Goal: Transaction & Acquisition: Purchase product/service

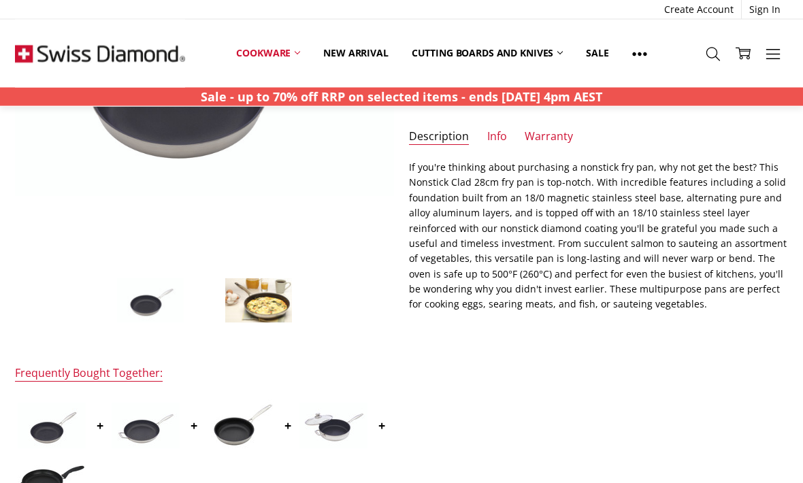
scroll to position [317, 0]
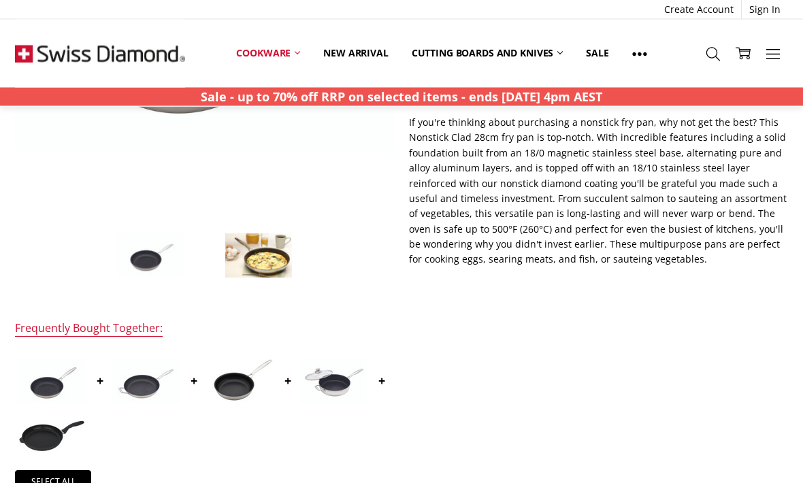
click at [334, 380] on img at bounding box center [333, 382] width 68 height 46
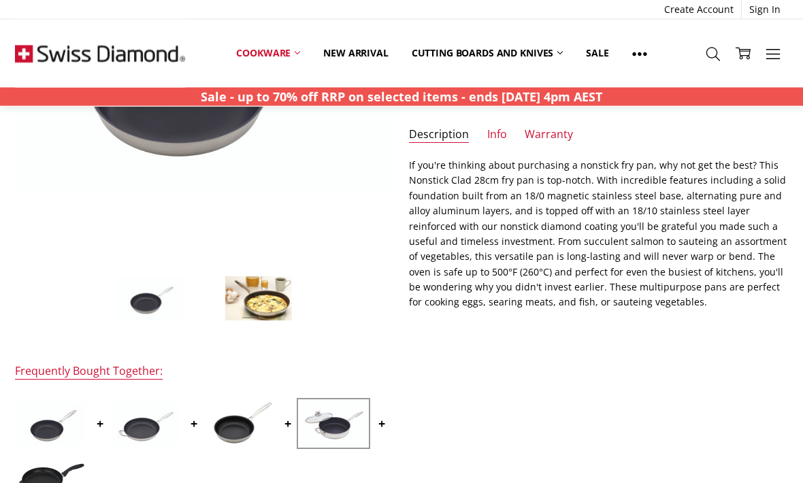
scroll to position [274, 0]
click at [329, 419] on img at bounding box center [333, 424] width 68 height 46
click at [331, 419] on img at bounding box center [333, 424] width 68 height 46
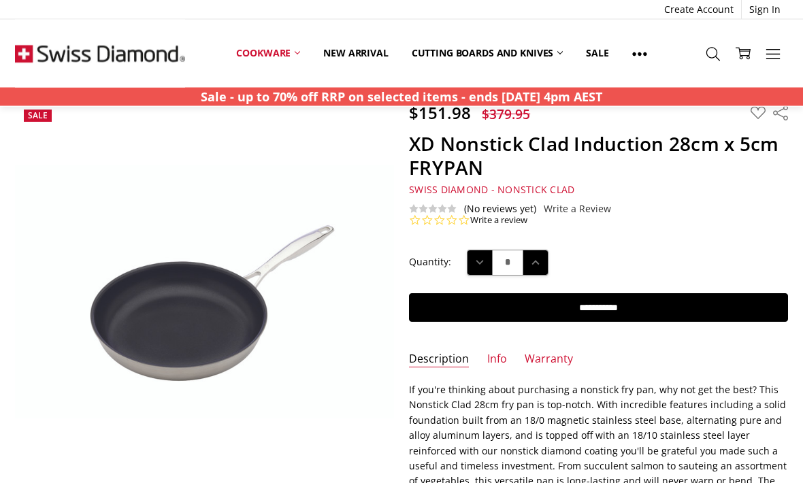
scroll to position [0, 0]
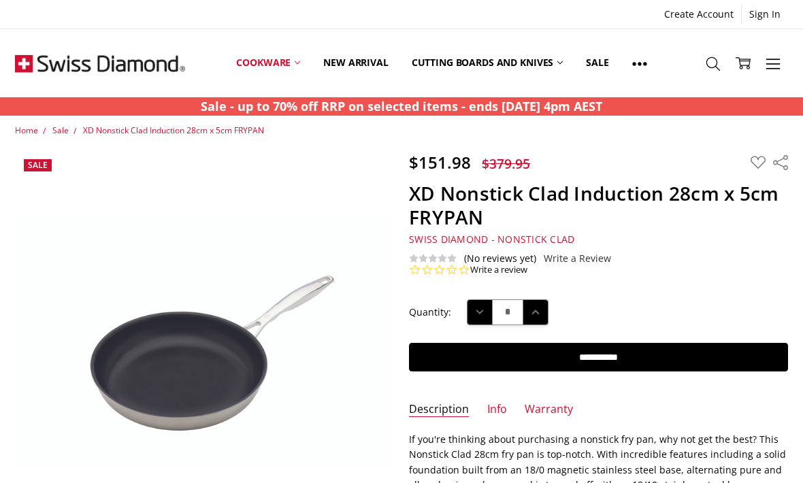
click at [278, 56] on link "Cookware" at bounding box center [268, 63] width 87 height 61
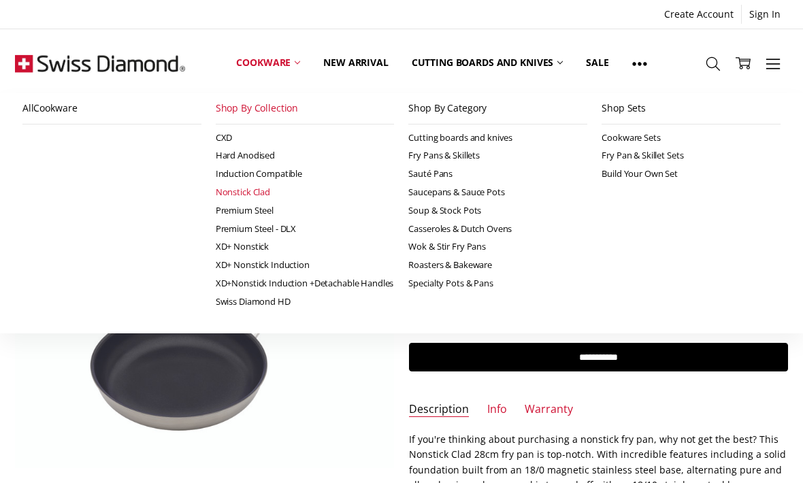
click at [248, 193] on link "Nonstick Clad" at bounding box center [305, 192] width 179 height 18
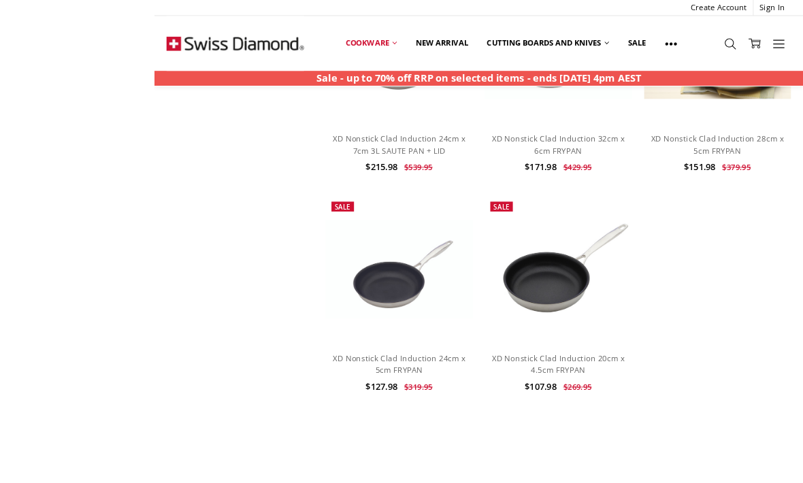
scroll to position [1447, 0]
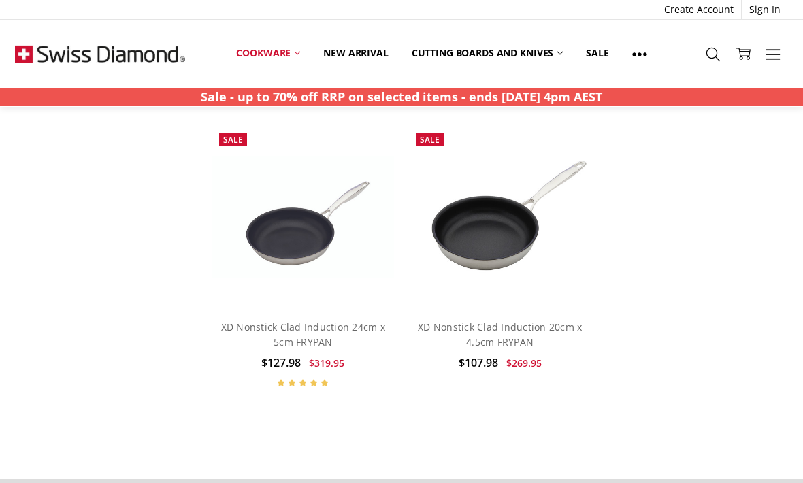
click at [312, 221] on img at bounding box center [303, 217] width 182 height 121
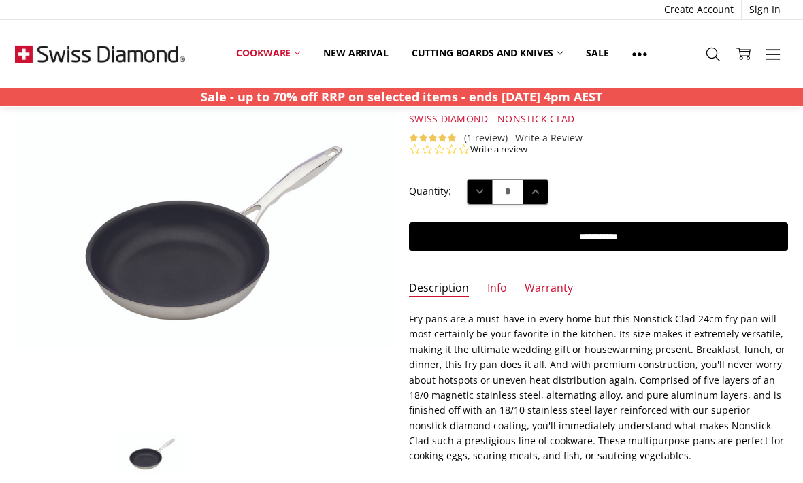
scroll to position [118, 0]
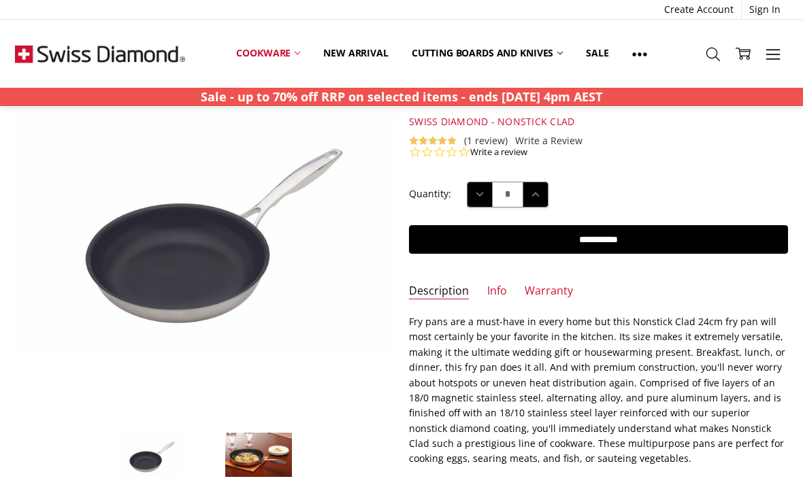
click at [258, 457] on img at bounding box center [259, 455] width 68 height 46
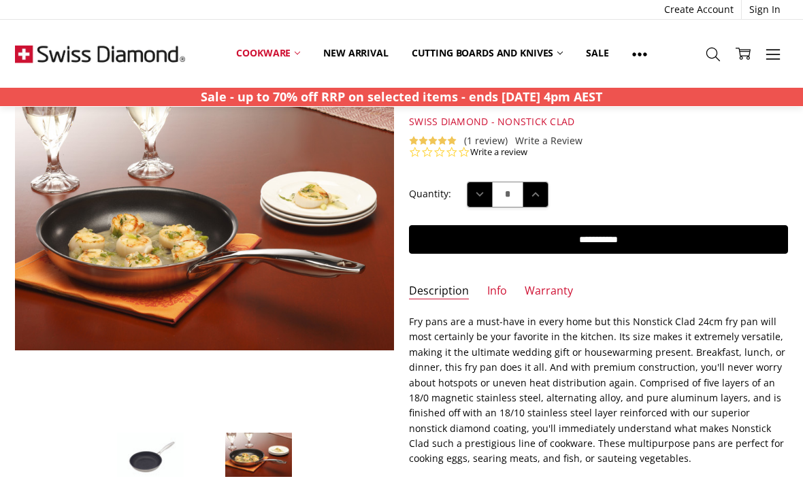
click at [226, 276] on img at bounding box center [450, 325] width 871 height 581
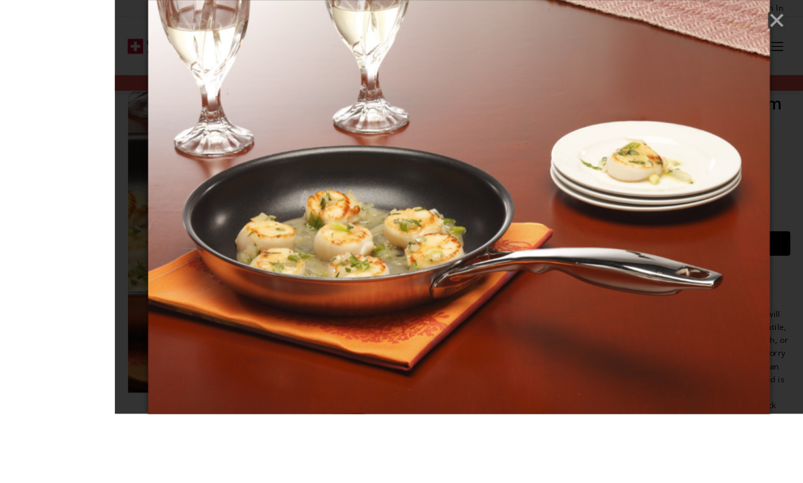
scroll to position [157, 0]
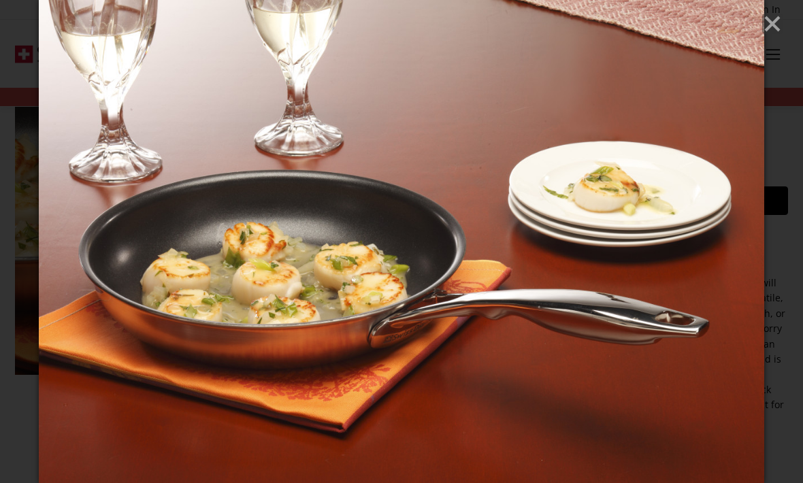
click at [773, 25] on line "Close" at bounding box center [773, 24] width 14 height 14
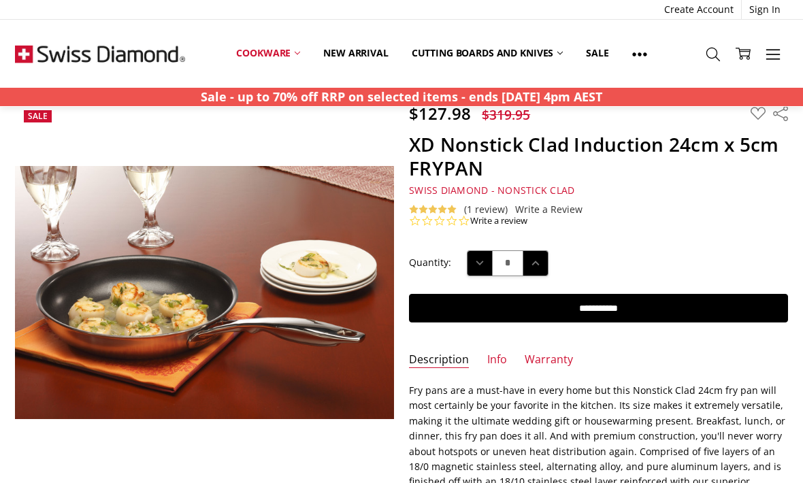
scroll to position [0, 0]
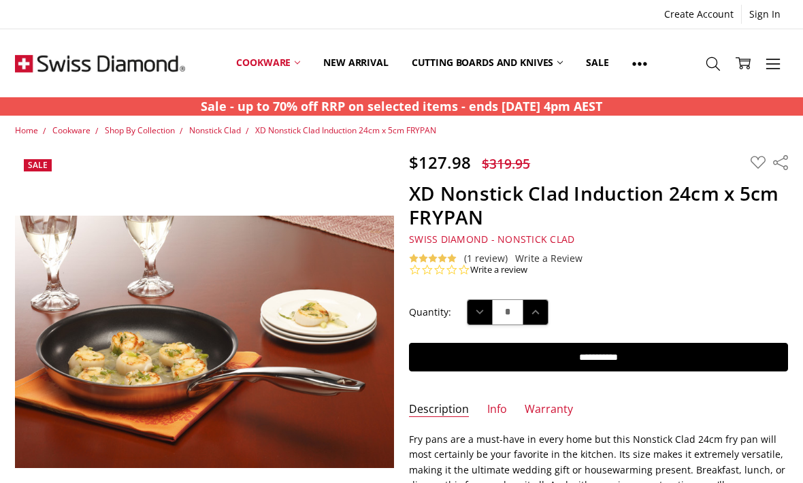
click at [280, 63] on link "Cookware" at bounding box center [268, 63] width 87 height 61
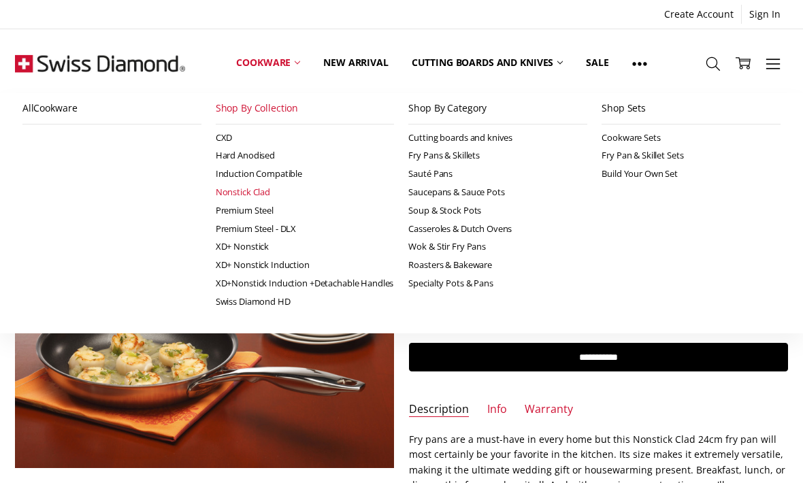
click at [258, 244] on link "XD+ Nonstick" at bounding box center [305, 247] width 179 height 18
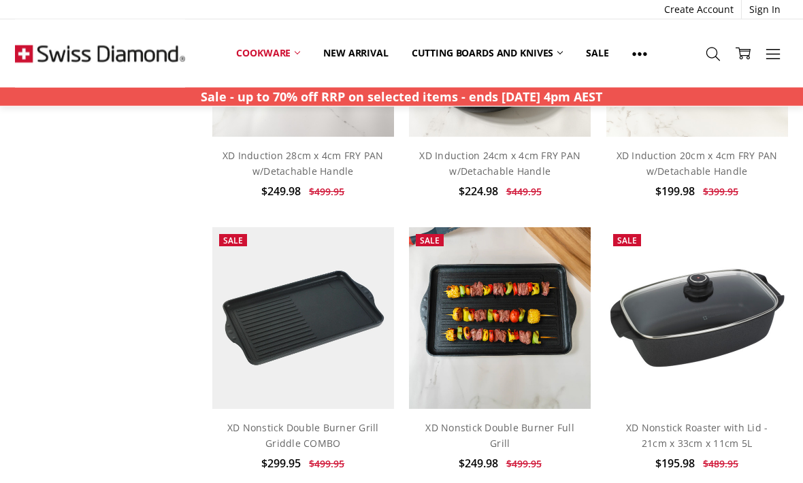
scroll to position [779, 0]
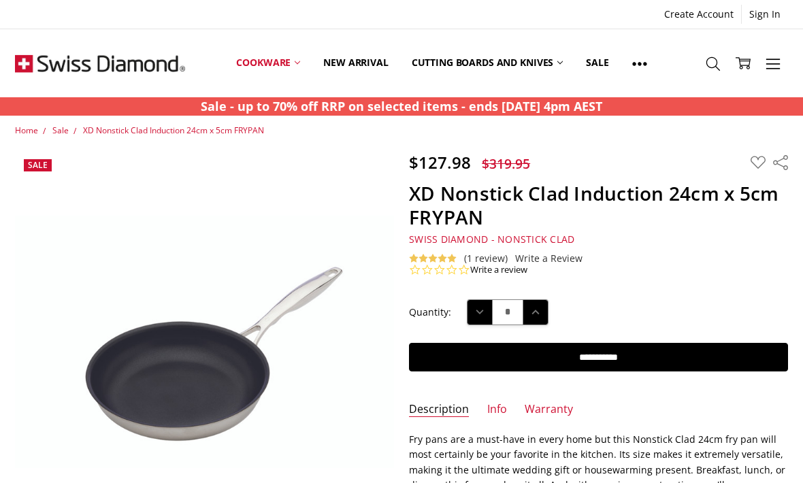
click at [285, 60] on link "Cookware" at bounding box center [268, 63] width 87 height 61
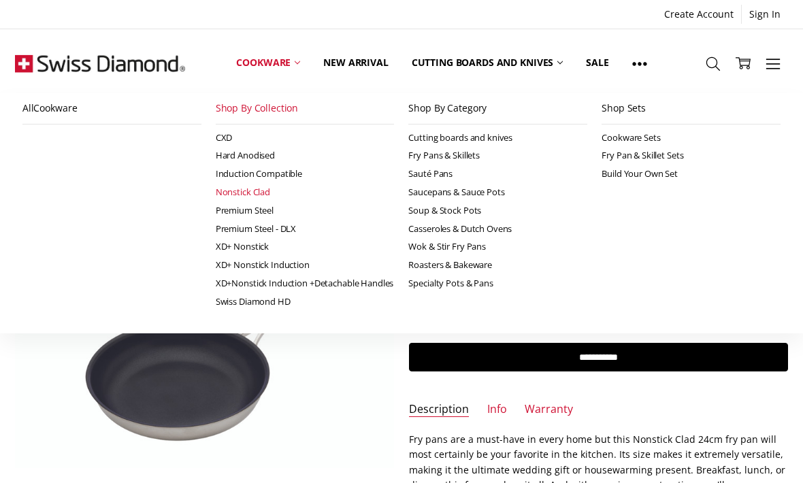
click at [255, 208] on link "Premium Steel" at bounding box center [305, 210] width 179 height 18
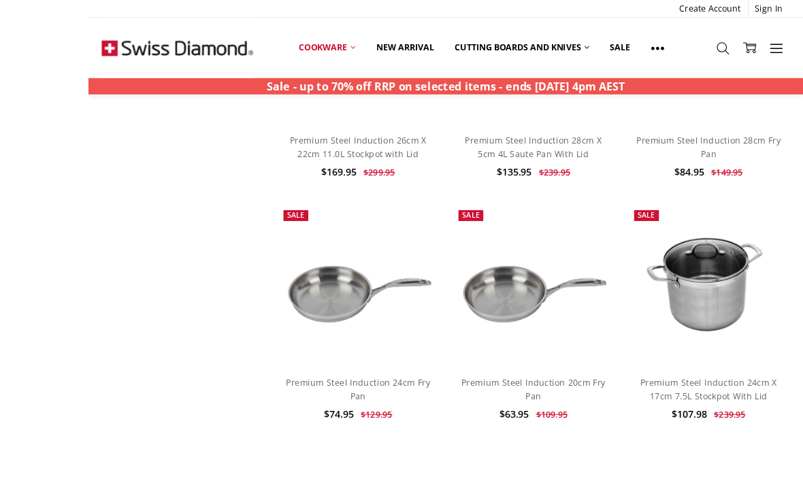
scroll to position [878, 0]
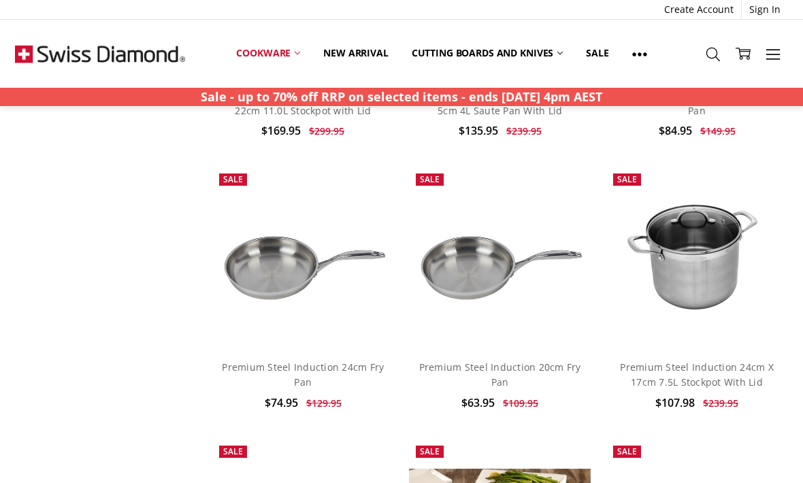
click at [285, 61] on link "Cookware" at bounding box center [268, 53] width 87 height 30
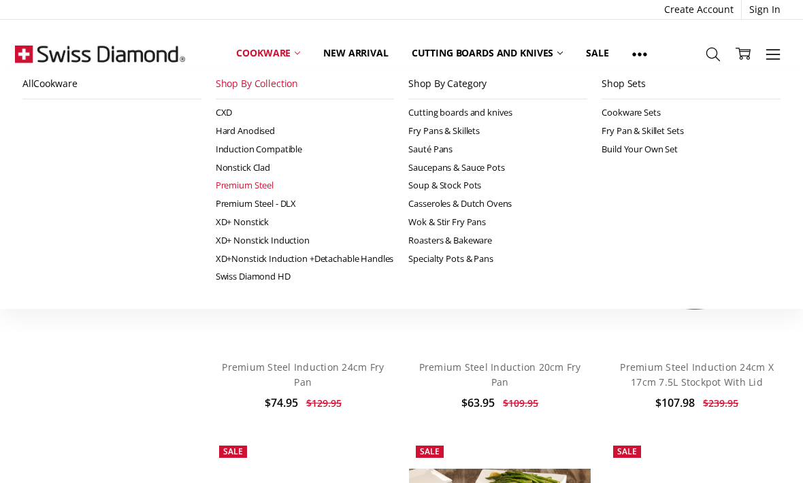
click at [295, 53] on link "Cookware" at bounding box center [268, 53] width 87 height 30
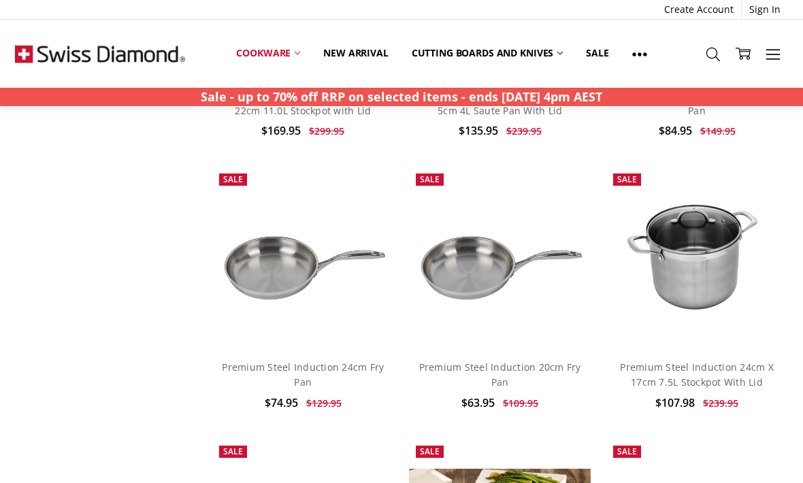
click at [280, 61] on link "Cookware" at bounding box center [268, 53] width 87 height 30
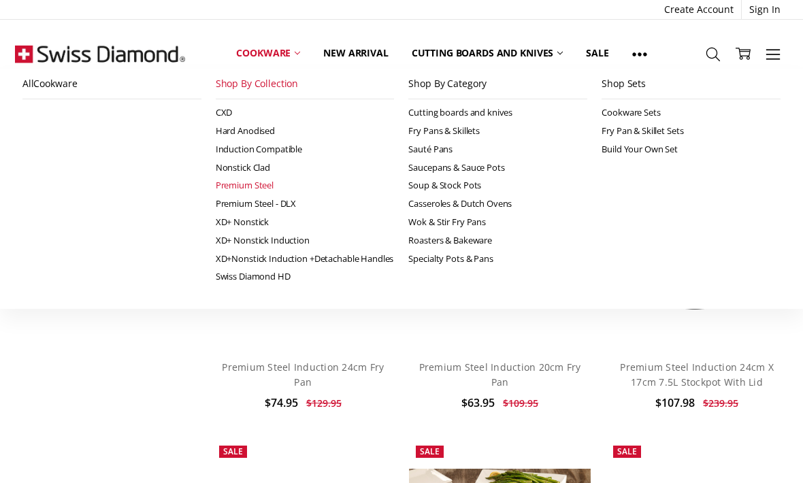
click at [282, 50] on link "Cookware" at bounding box center [268, 53] width 87 height 30
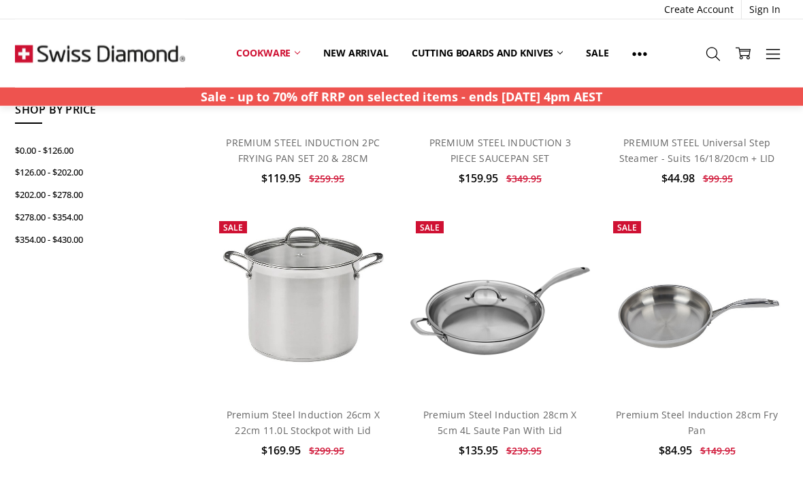
scroll to position [553, 0]
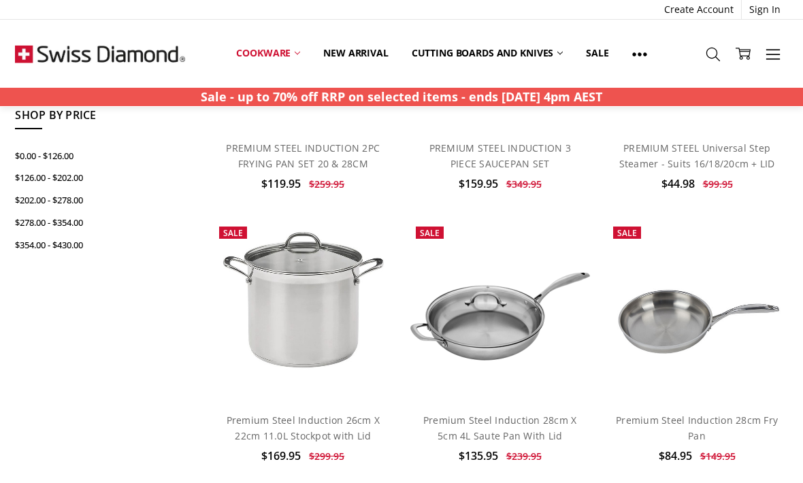
click at [280, 57] on link "Cookware" at bounding box center [268, 53] width 87 height 30
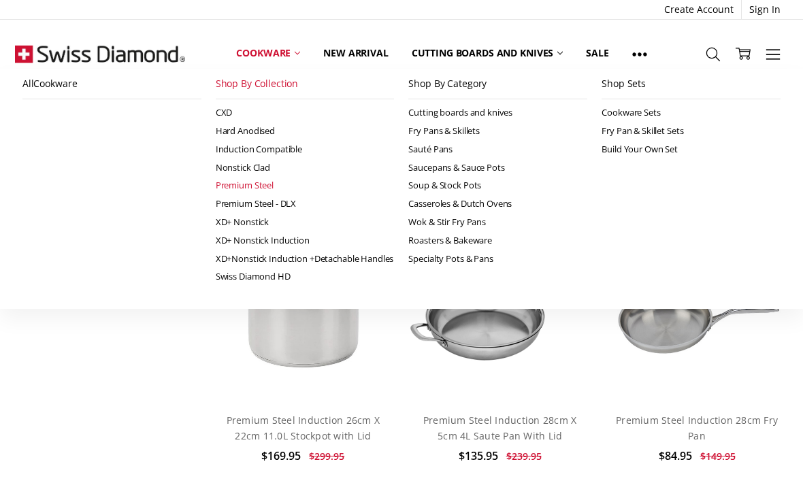
click at [277, 86] on link "Shop By Collection" at bounding box center [305, 84] width 179 height 31
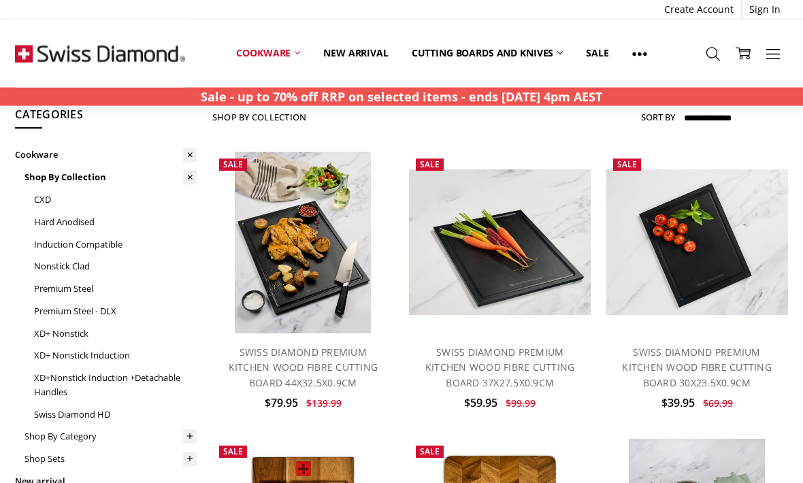
scroll to position [39, 0]
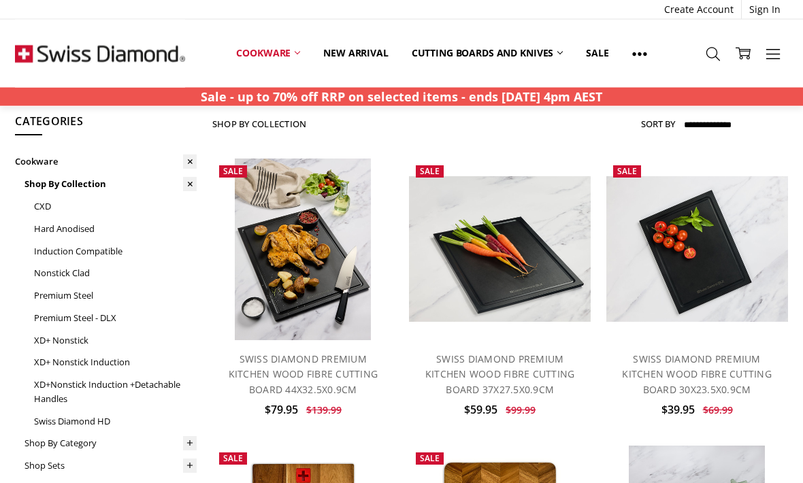
click at [74, 338] on link "XD+ Nonstick" at bounding box center [115, 341] width 163 height 22
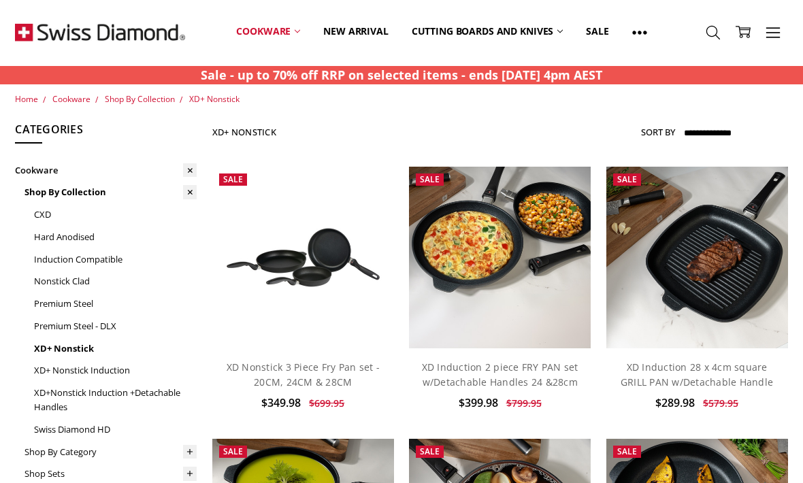
scroll to position [50, 0]
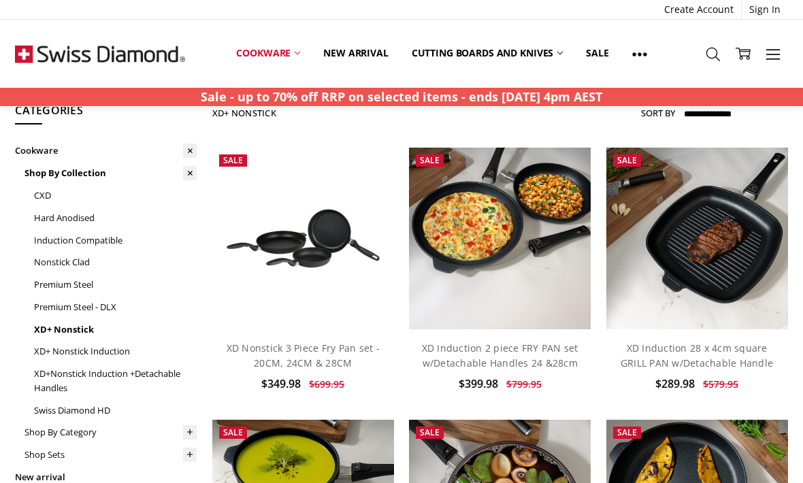
click at [42, 195] on link "CXD" at bounding box center [115, 195] width 163 height 22
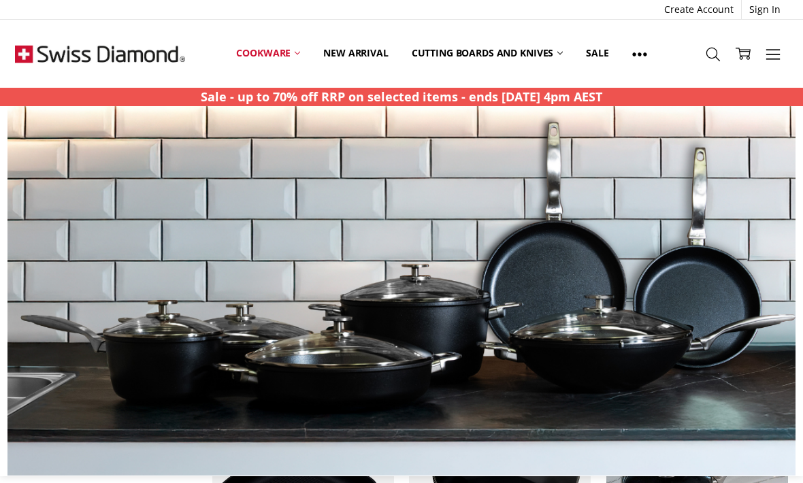
scroll to position [987, 0]
click at [278, 51] on link "Cookware" at bounding box center [268, 53] width 87 height 30
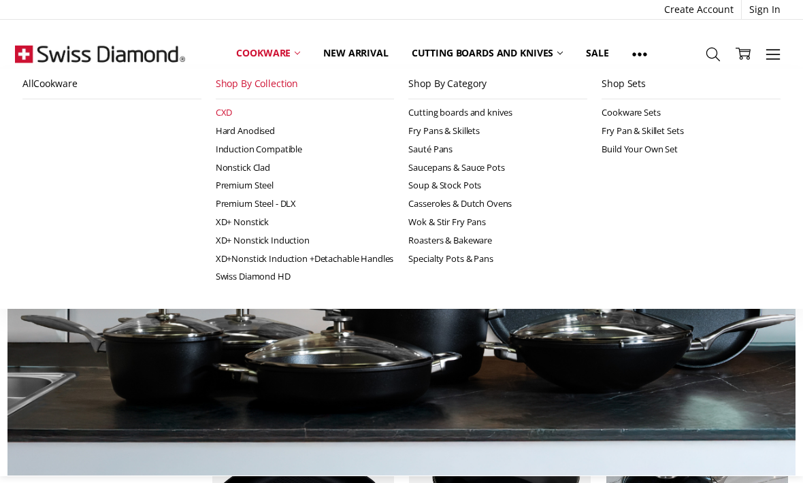
click at [285, 148] on link "Induction Compatible" at bounding box center [305, 149] width 179 height 18
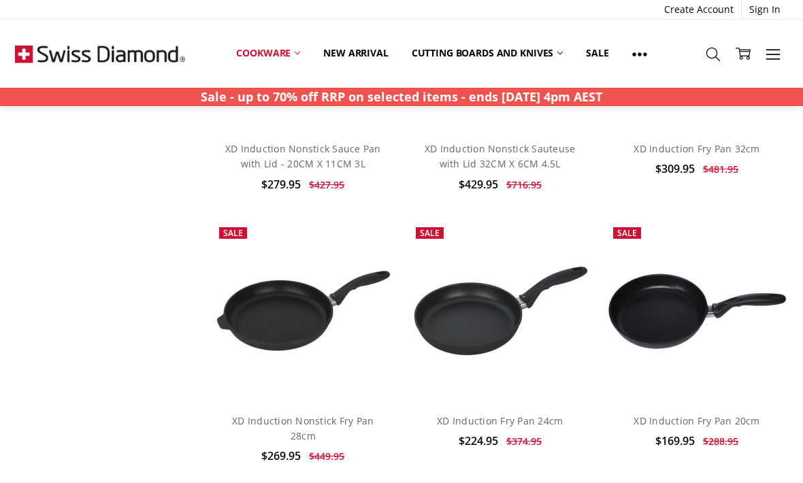
scroll to position [1924, 0]
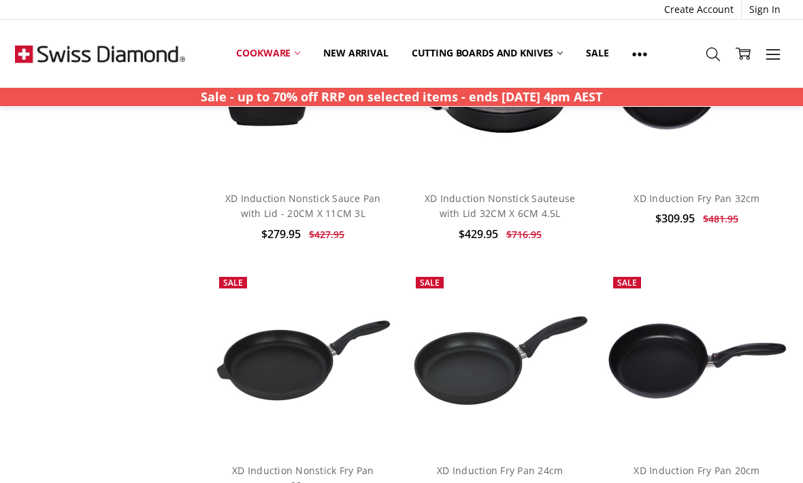
click at [592, 56] on link "Sale" at bounding box center [597, 53] width 46 height 30
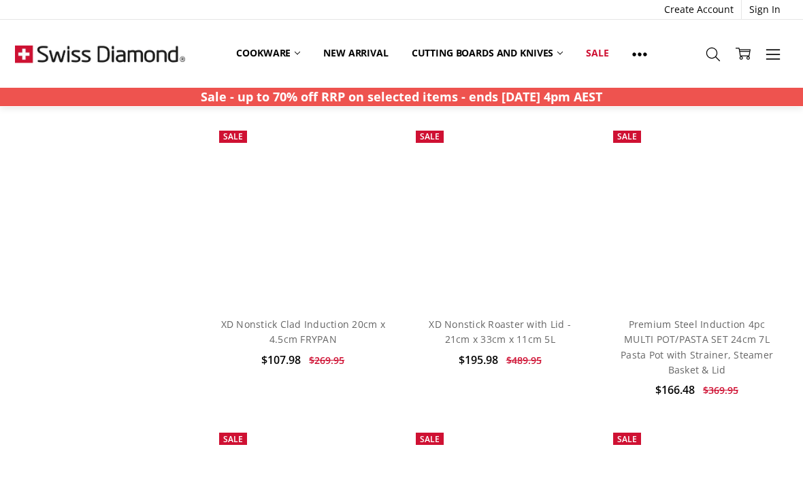
scroll to position [3458, 0]
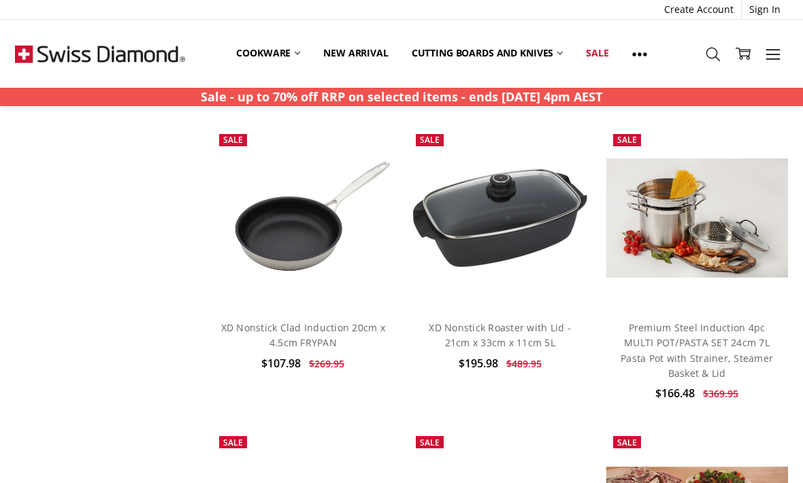
click at [328, 321] on link "XD Nonstick Clad Induction 20cm x 4.5cm FRYPAN" at bounding box center [303, 335] width 164 height 28
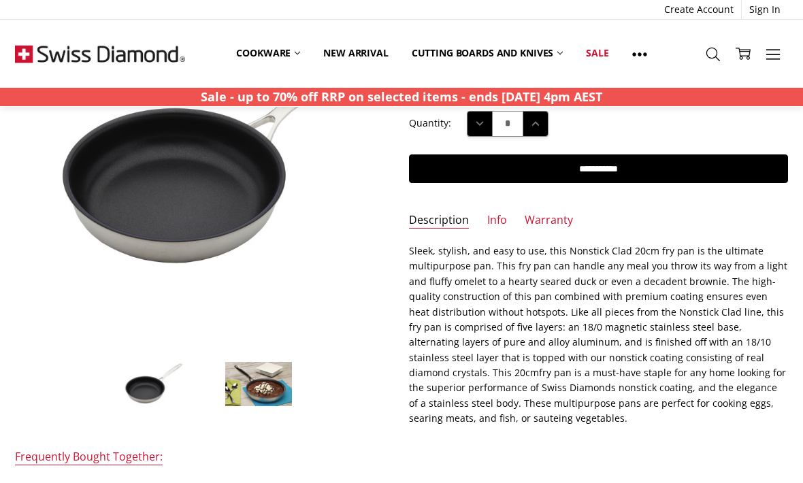
scroll to position [206, 0]
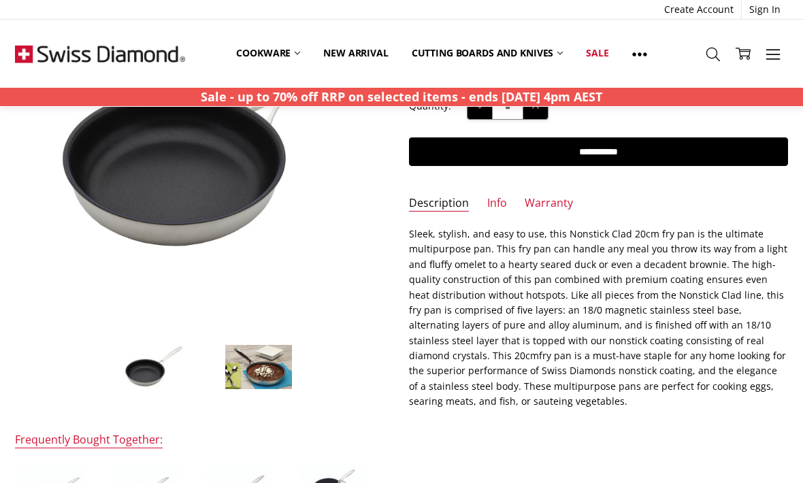
click at [258, 359] on img at bounding box center [259, 367] width 68 height 46
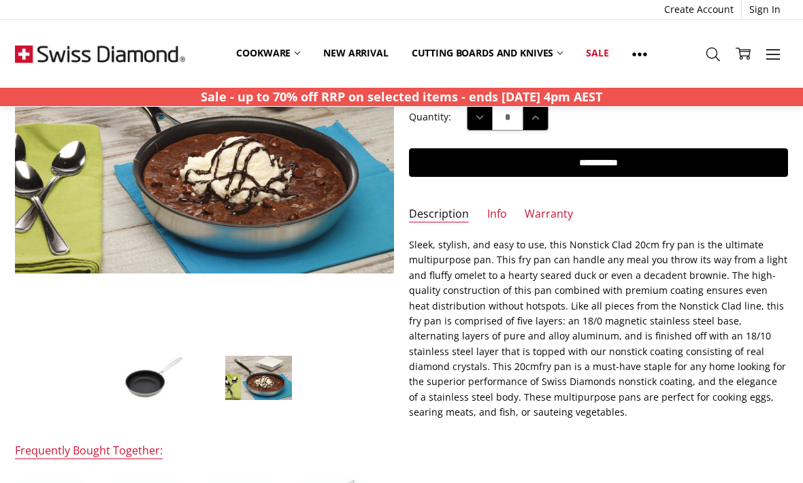
scroll to position [191, 0]
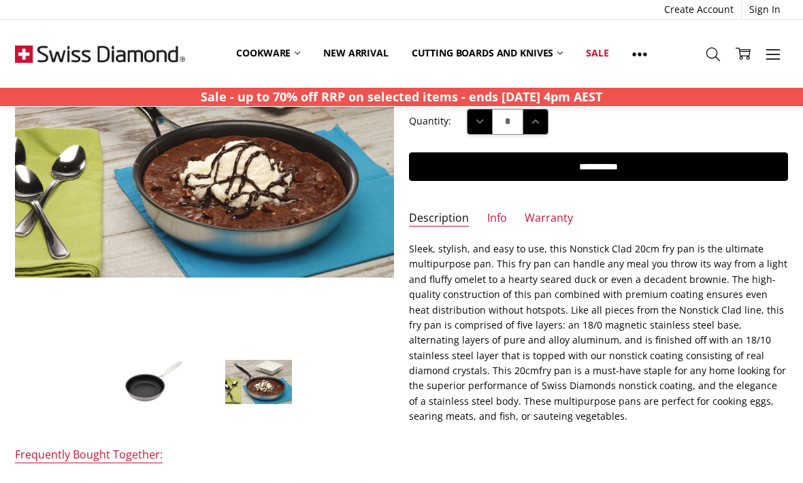
click at [314, 204] on img at bounding box center [450, 252] width 871 height 581
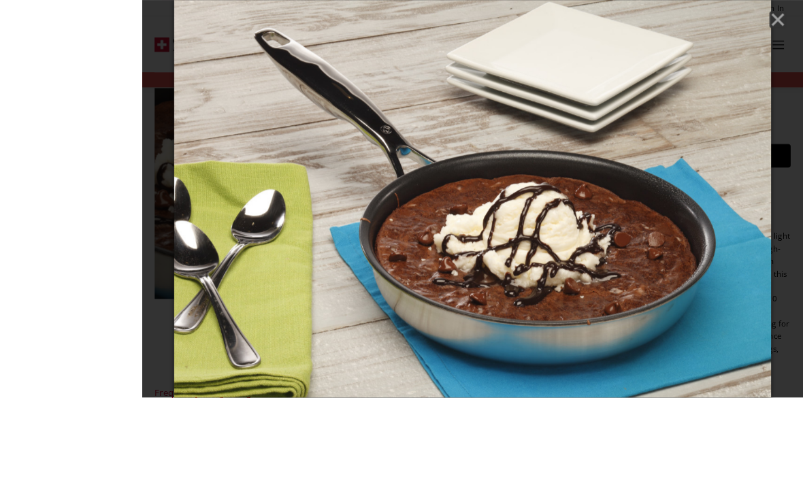
scroll to position [283, 0]
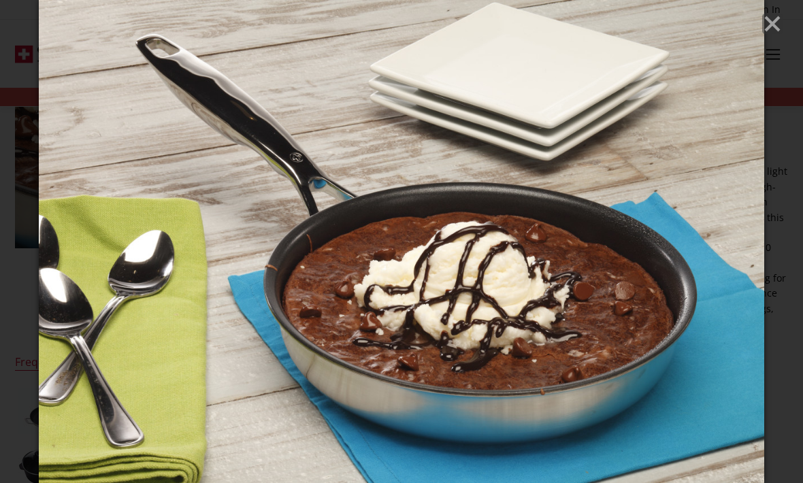
click at [771, 21] on line "Close" at bounding box center [773, 24] width 14 height 14
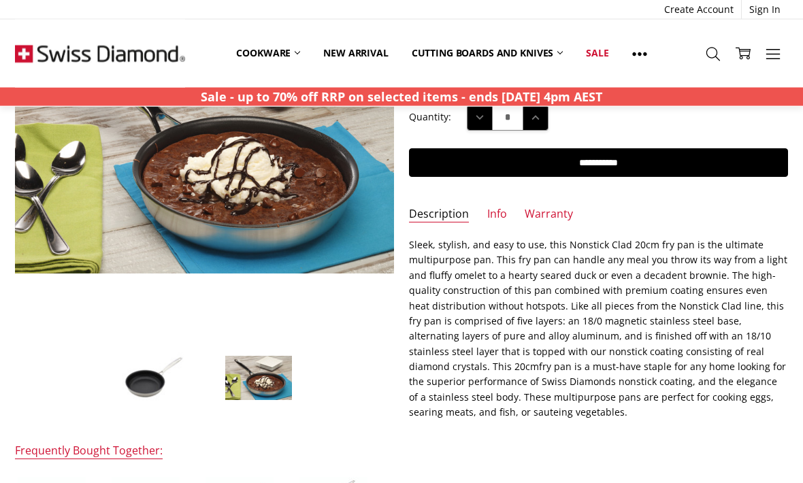
scroll to position [195, 0]
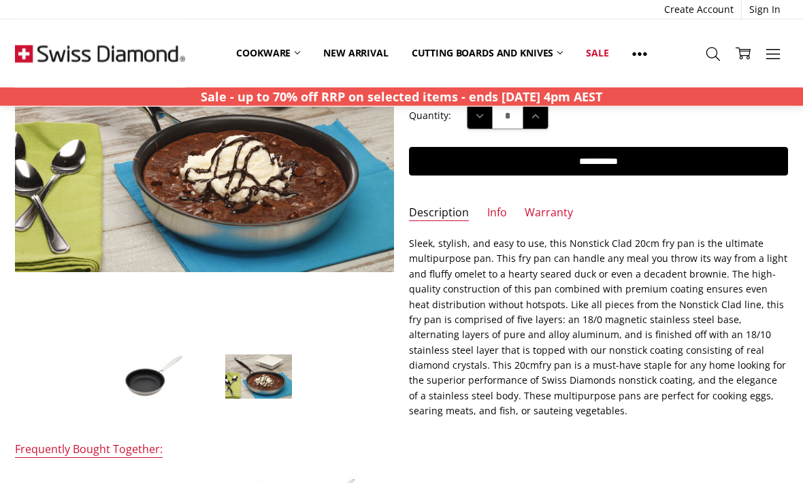
click at [498, 209] on link "Info" at bounding box center [497, 214] width 20 height 16
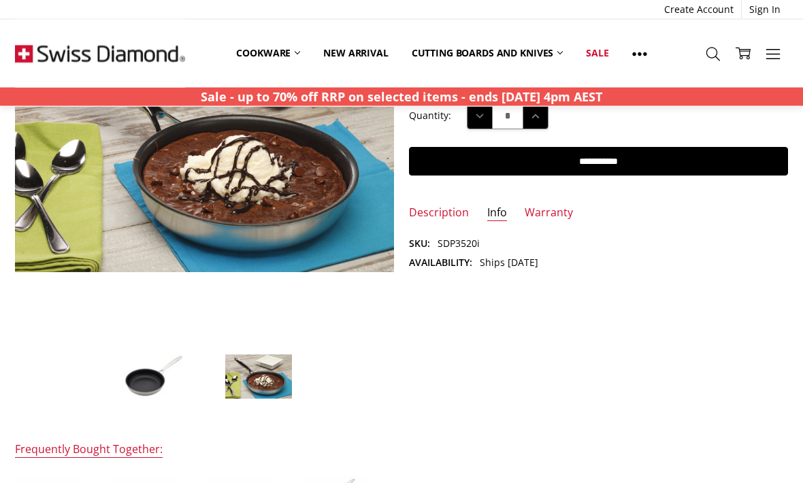
scroll to position [196, 0]
click at [560, 212] on link "Warranty" at bounding box center [549, 214] width 48 height 16
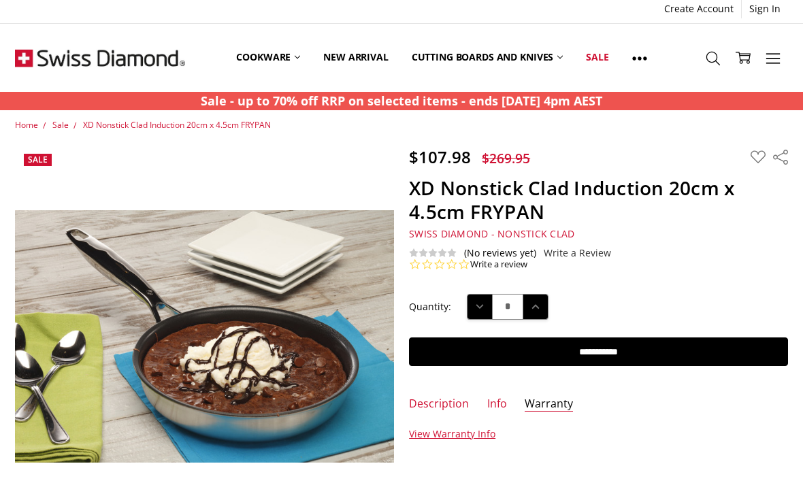
scroll to position [0, 0]
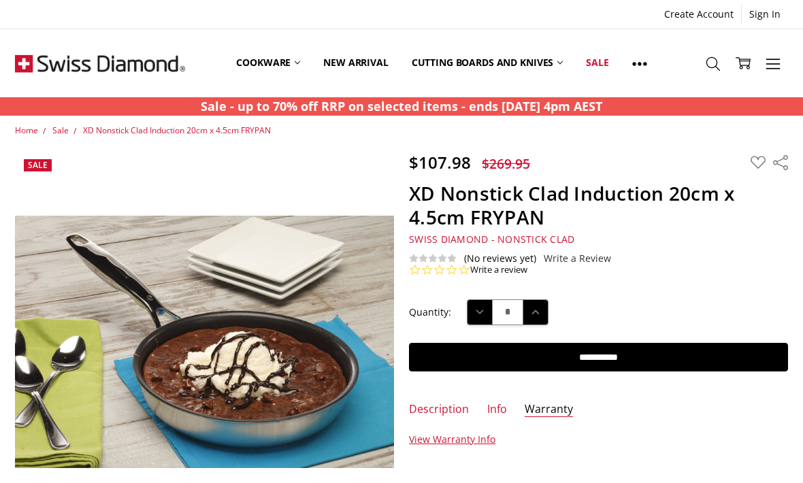
click at [642, 351] on input "**********" at bounding box center [598, 357] width 378 height 29
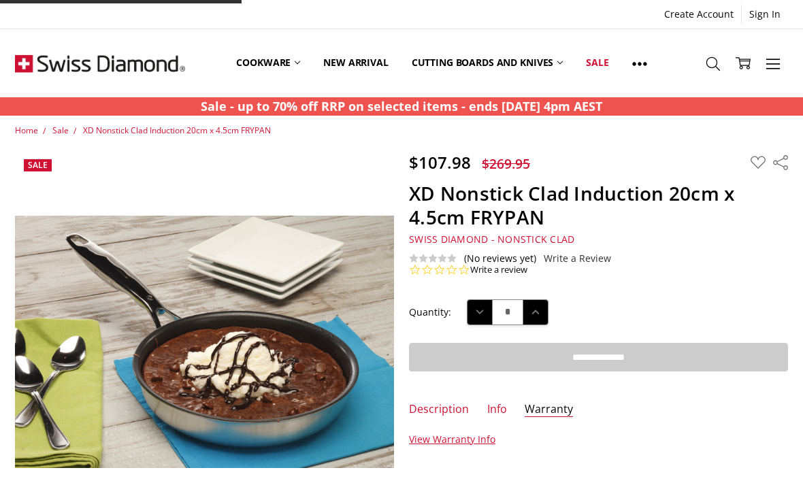
type input "**********"
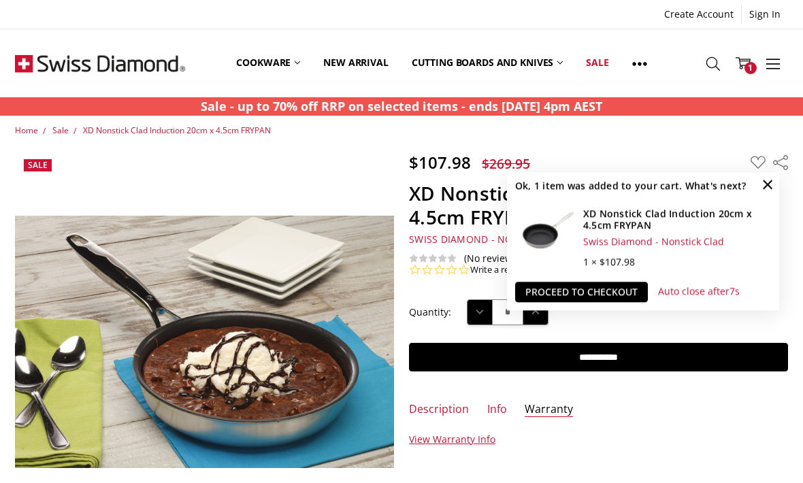
click at [641, 286] on link "Proceed to checkout" at bounding box center [581, 292] width 133 height 20
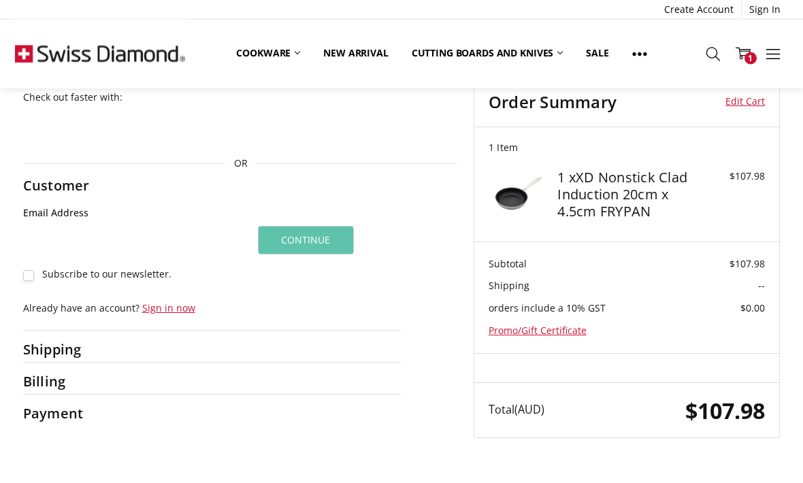
scroll to position [17, 0]
click at [123, 226] on input "Email Address" at bounding box center [133, 241] width 221 height 31
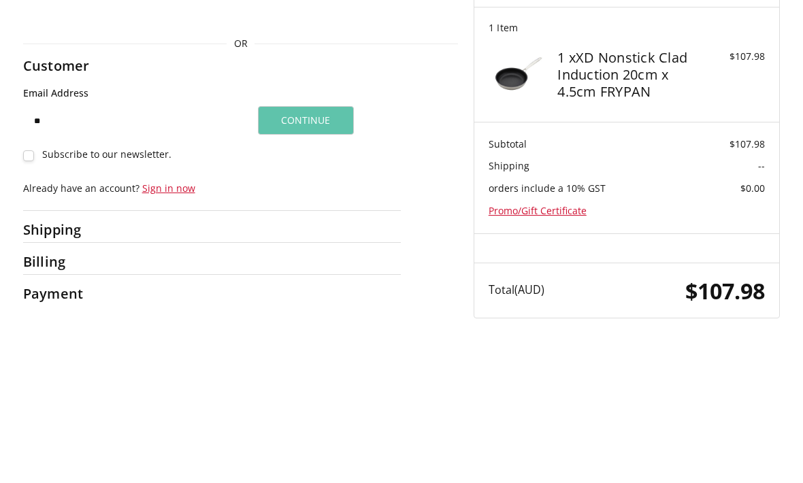
type input "*"
type input "**********"
click at [303, 227] on button "Continue" at bounding box center [306, 241] width 96 height 29
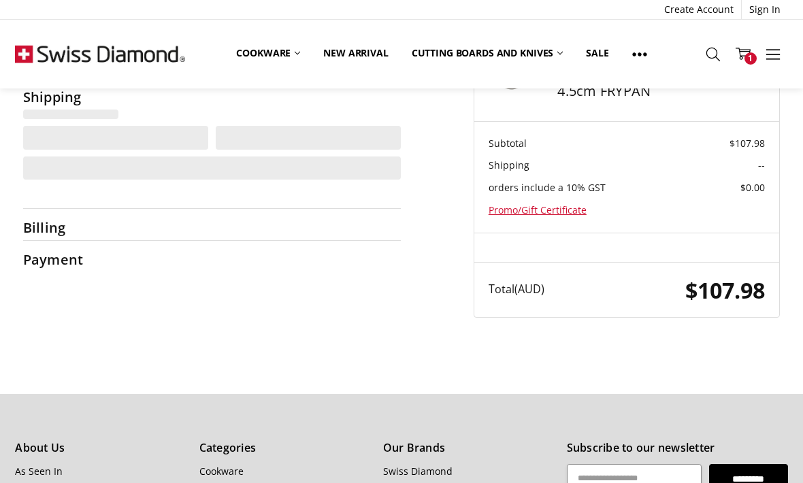
select select "**"
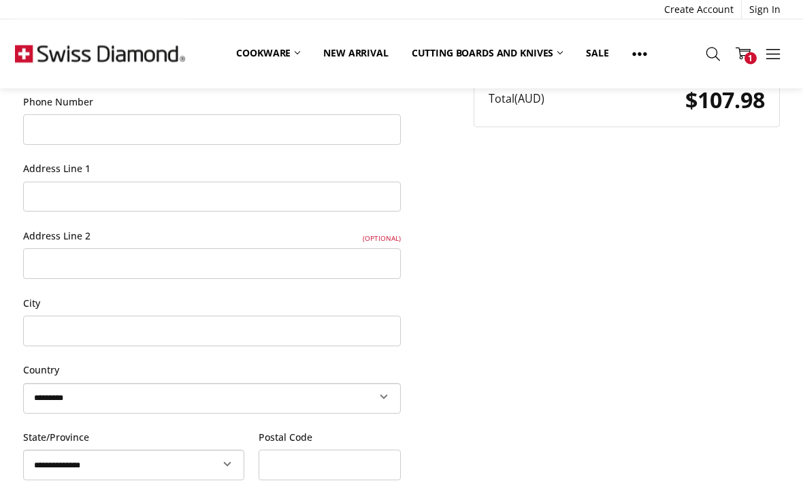
scroll to position [328, 0]
click at [326, 339] on input "City" at bounding box center [212, 331] width 378 height 31
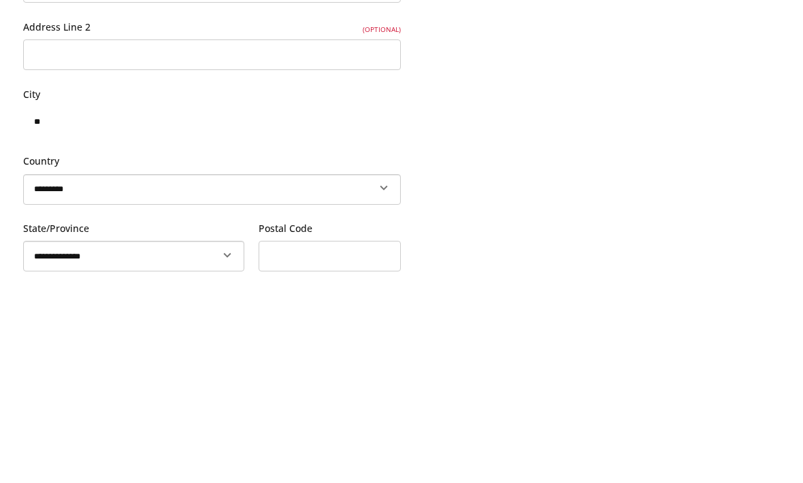
type input "*"
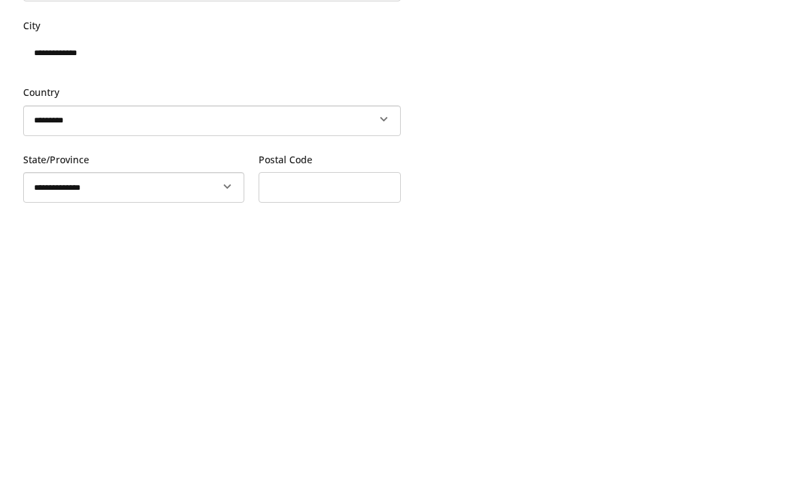
type input "**********"
click at [198, 450] on select "**********" at bounding box center [133, 465] width 221 height 31
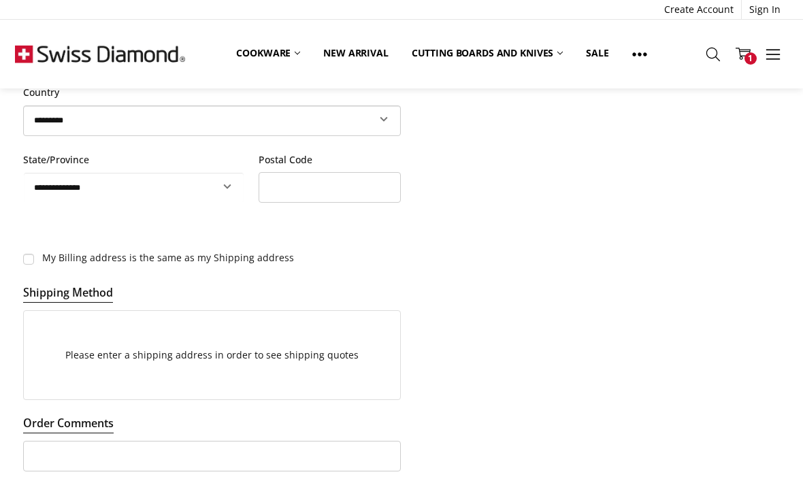
select select "***"
click at [348, 182] on input "Postal Code" at bounding box center [330, 187] width 143 height 31
type input "****"
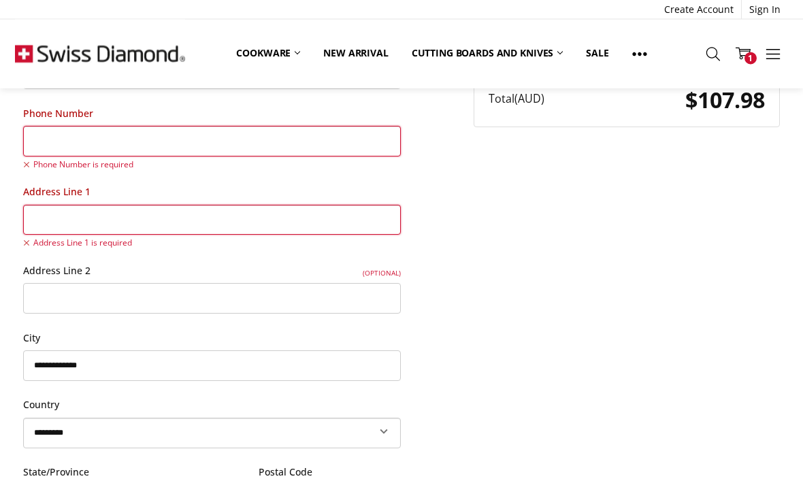
scroll to position [299, 0]
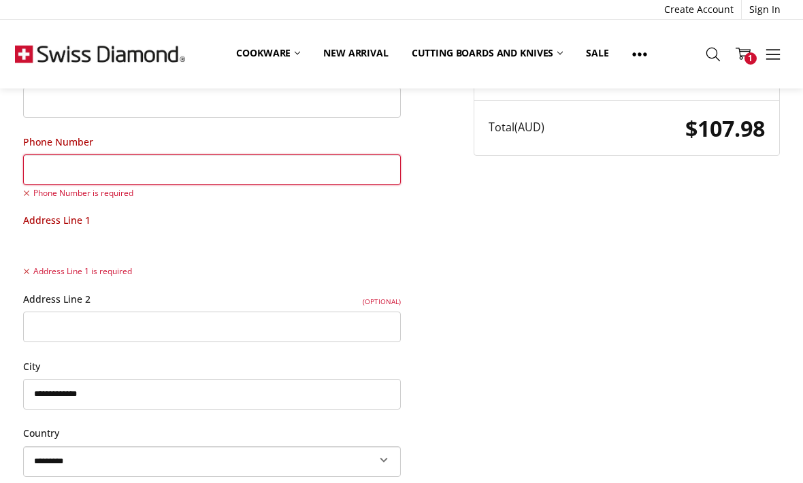
click at [250, 241] on input "Address Line 1" at bounding box center [212, 248] width 378 height 31
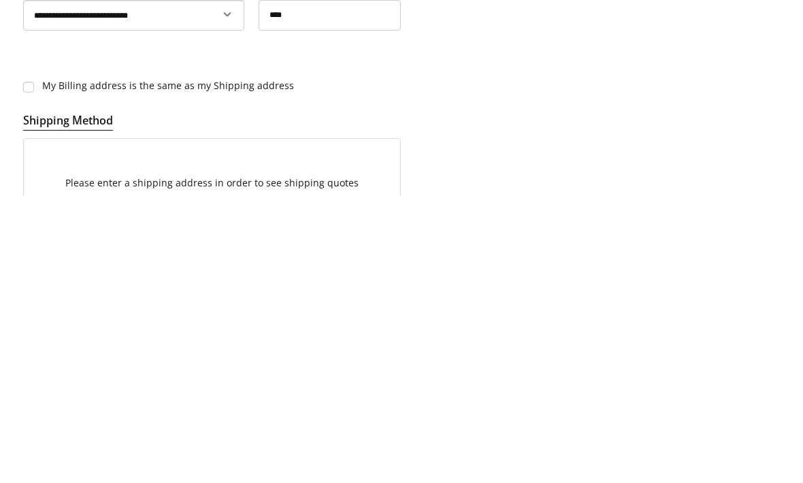
scroll to position [516, 0]
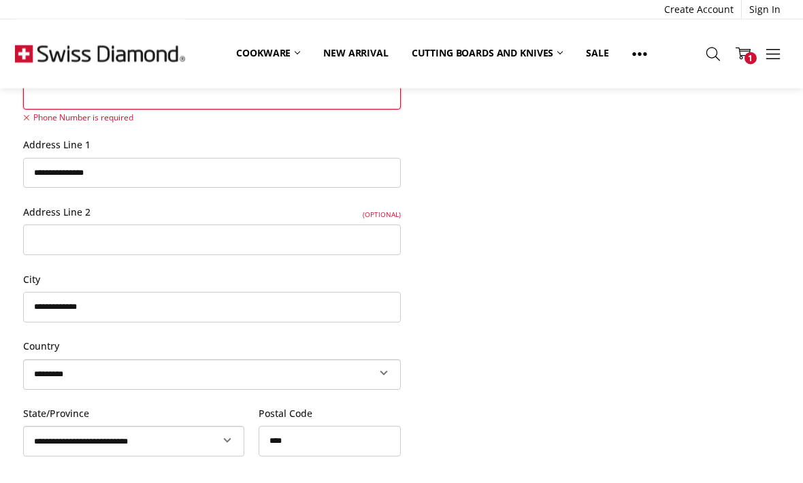
scroll to position [375, 0]
click at [283, 169] on input "**********" at bounding box center [212, 173] width 378 height 31
type input "**********"
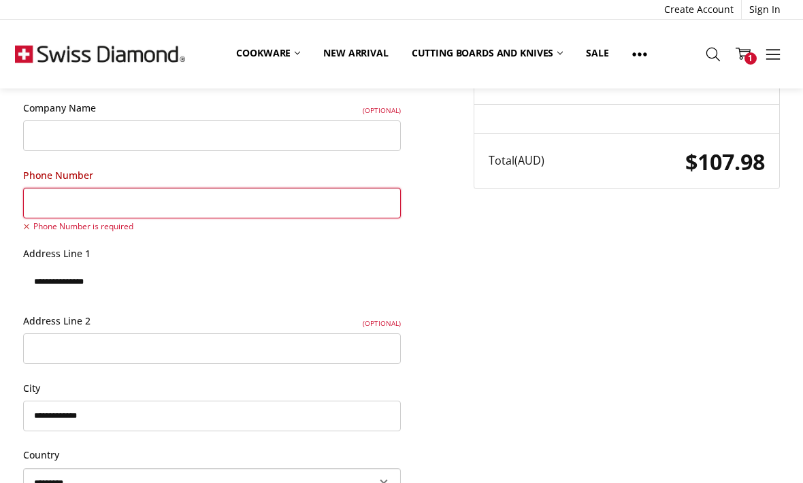
scroll to position [261, 0]
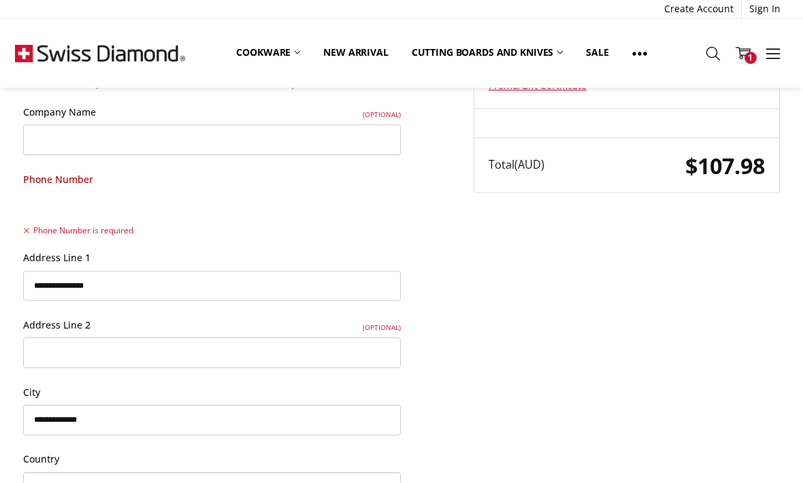
click at [311, 214] on input "Phone Number" at bounding box center [212, 208] width 378 height 31
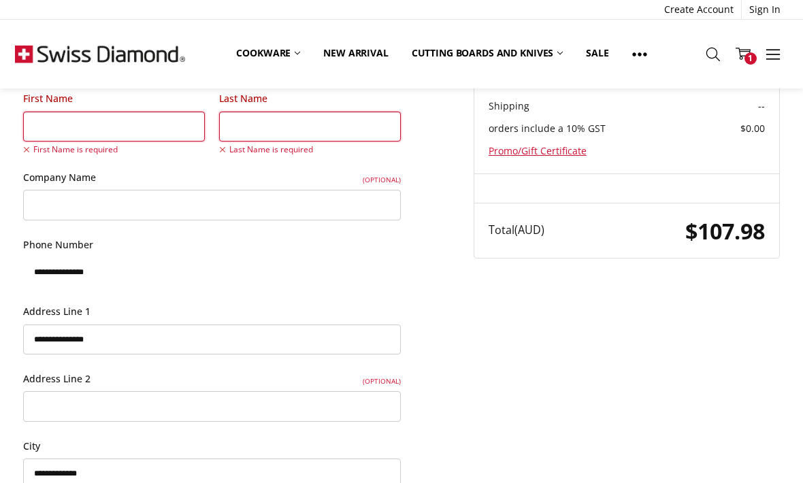
scroll to position [178, 0]
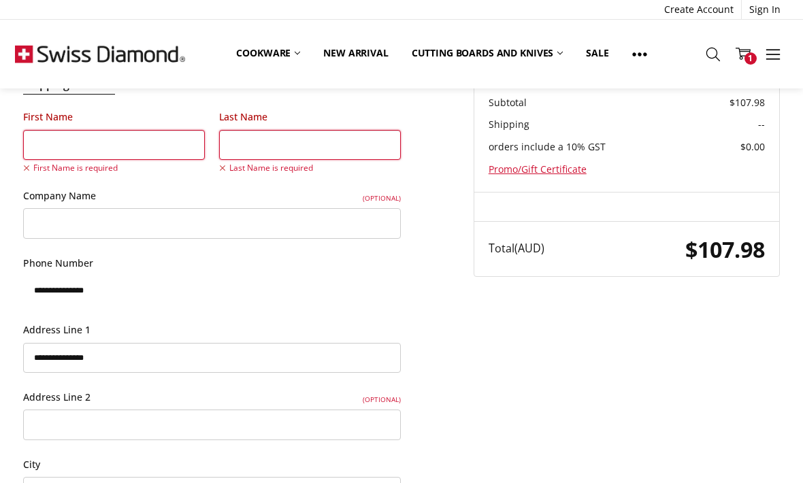
type input "**********"
click at [126, 146] on input "First Name" at bounding box center [114, 145] width 182 height 31
type input "*****"
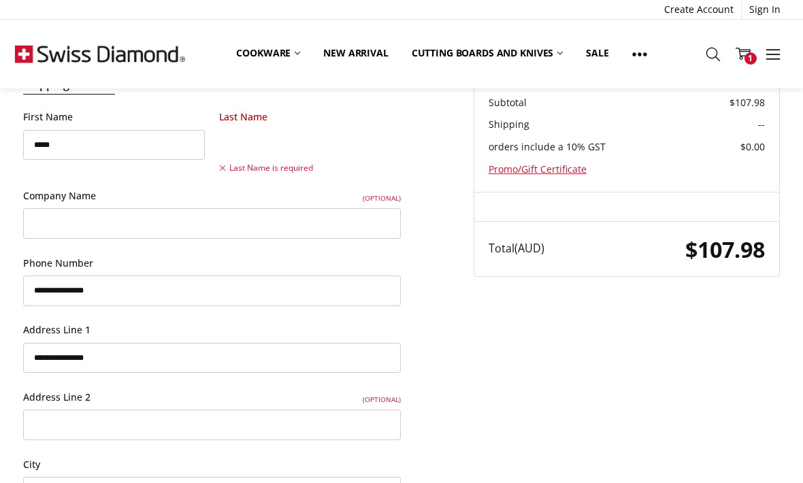
click at [353, 145] on input "Last Name" at bounding box center [310, 145] width 182 height 31
type input "*******"
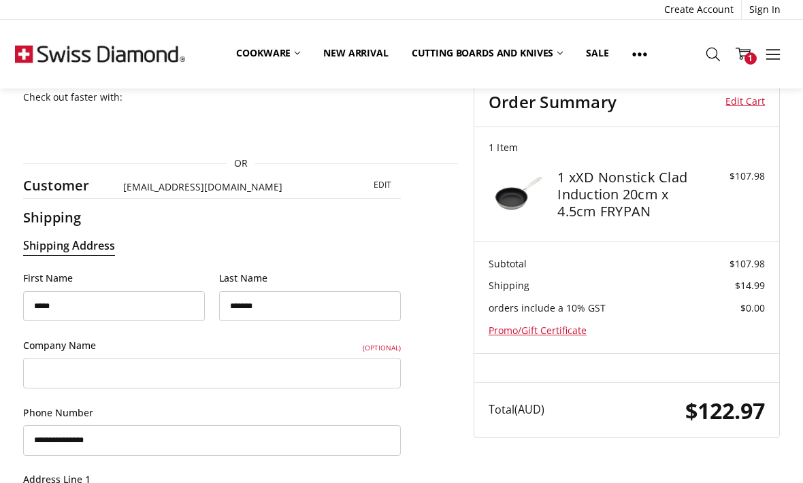
scroll to position [0, 0]
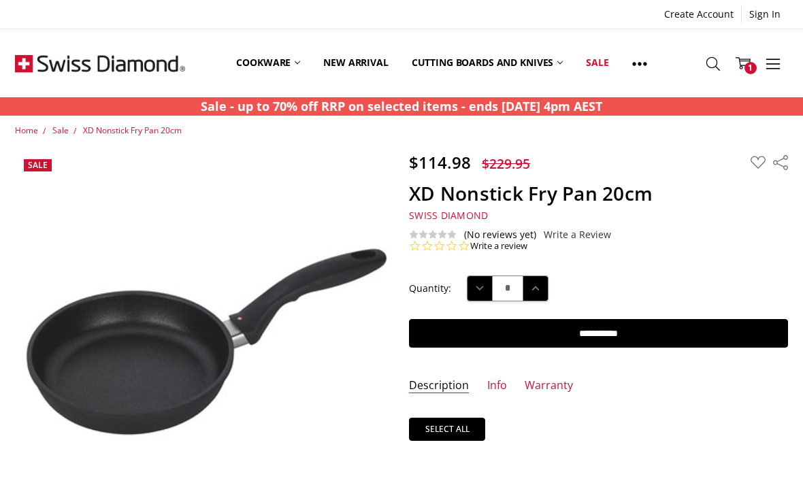
click at [284, 63] on link "Cookware" at bounding box center [268, 63] width 87 height 61
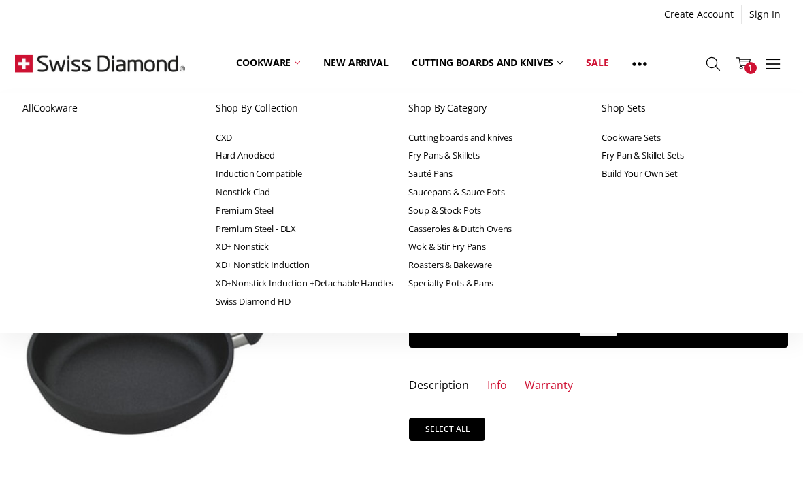
click at [258, 192] on link "Nonstick Clad" at bounding box center [305, 192] width 179 height 18
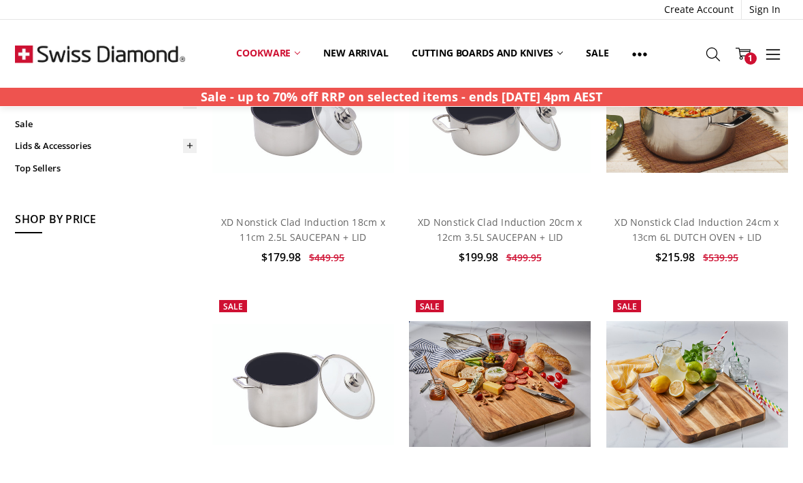
scroll to position [447, 0]
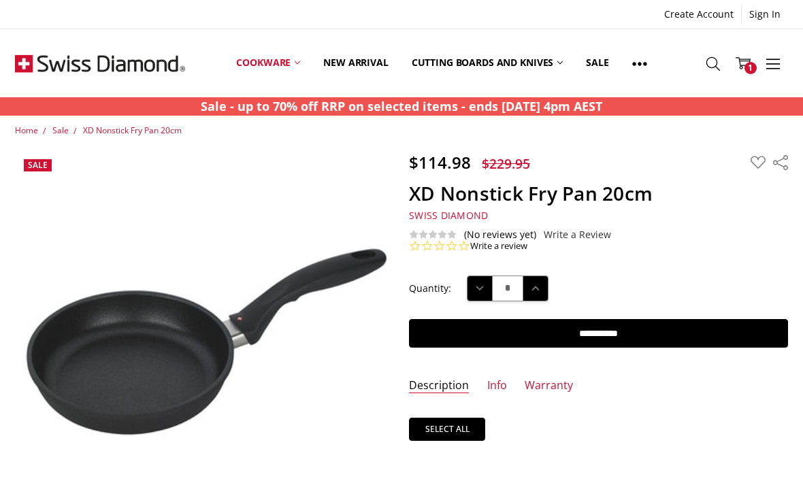
click at [276, 68] on link "Cookware" at bounding box center [268, 63] width 87 height 61
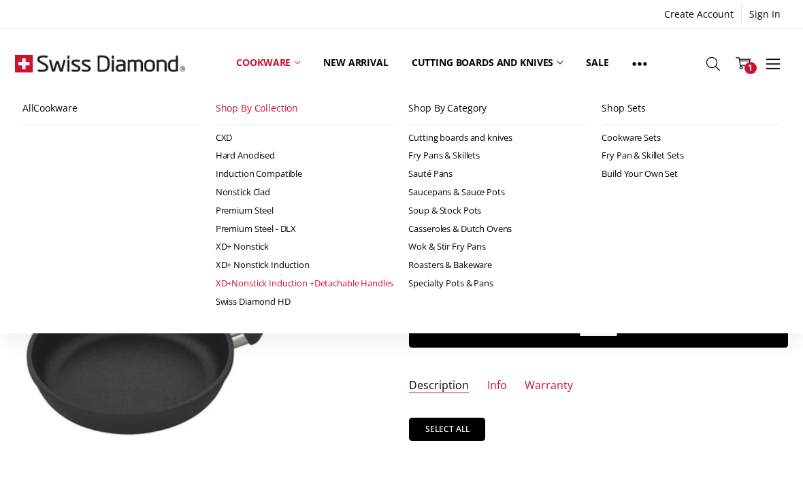
click at [253, 189] on link "Nonstick Clad" at bounding box center [305, 192] width 179 height 18
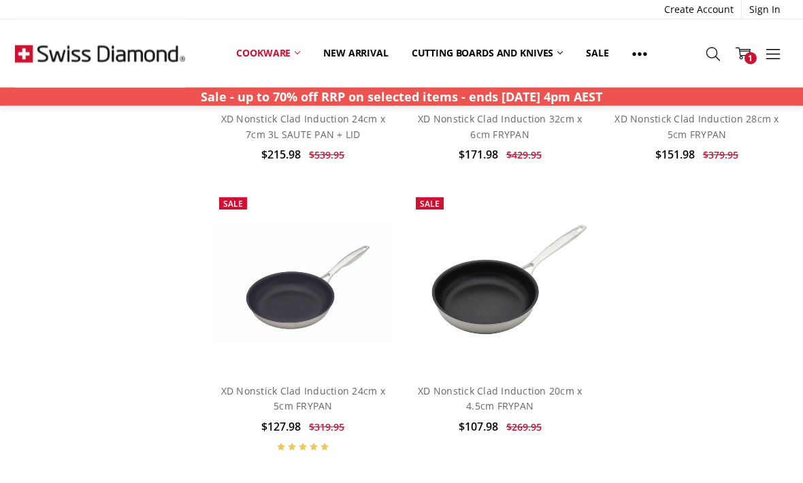
scroll to position [1383, 0]
click at [528, 385] on link "XD Nonstick Clad Induction 20cm x 4.5cm FRYPAN" at bounding box center [500, 399] width 164 height 28
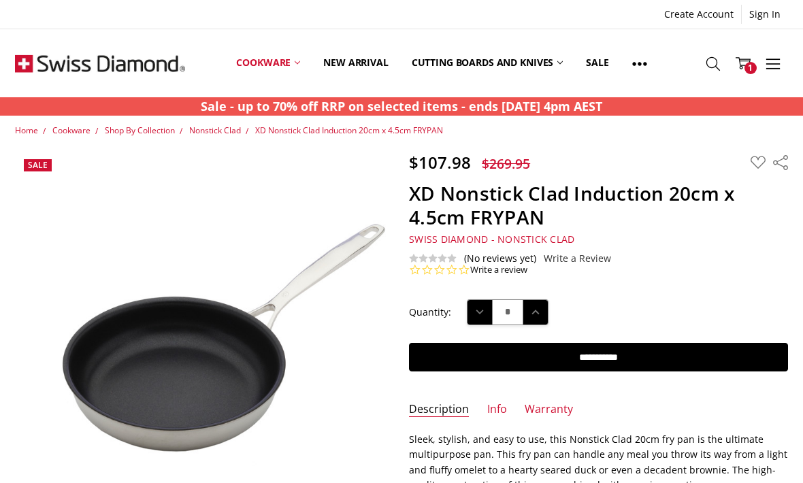
click at [626, 363] on input "**********" at bounding box center [598, 357] width 378 height 29
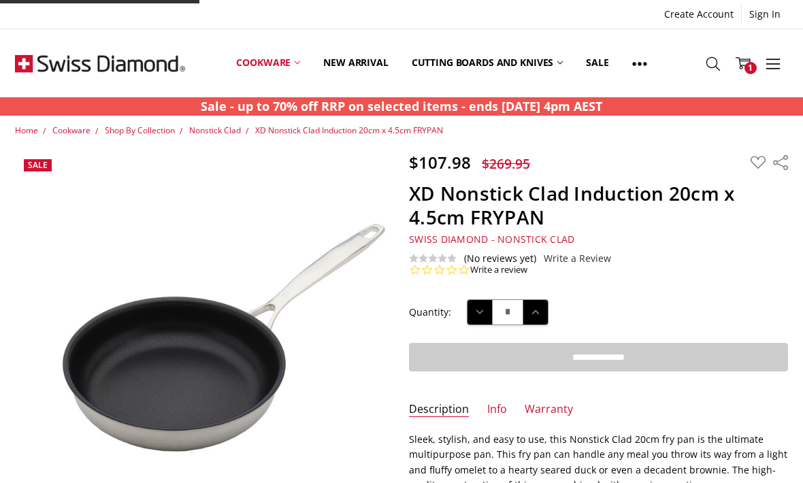
type input "**********"
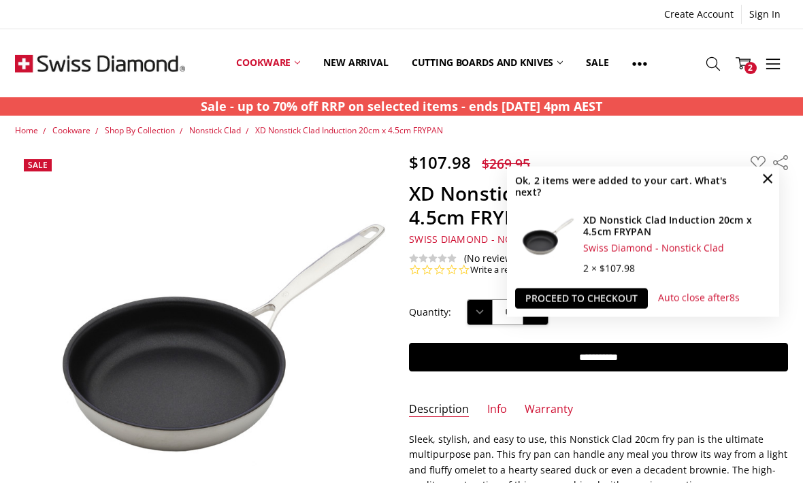
click at [749, 57] on icon at bounding box center [743, 63] width 15 height 15
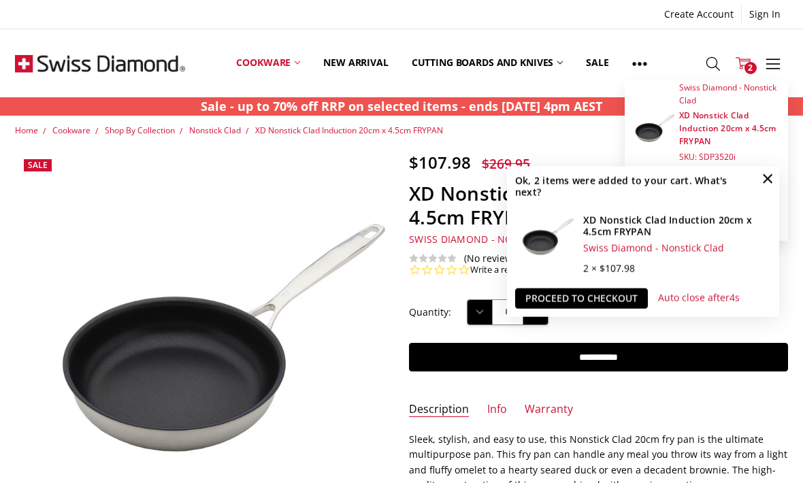
click at [769, 173] on span "×" at bounding box center [768, 178] width 22 height 22
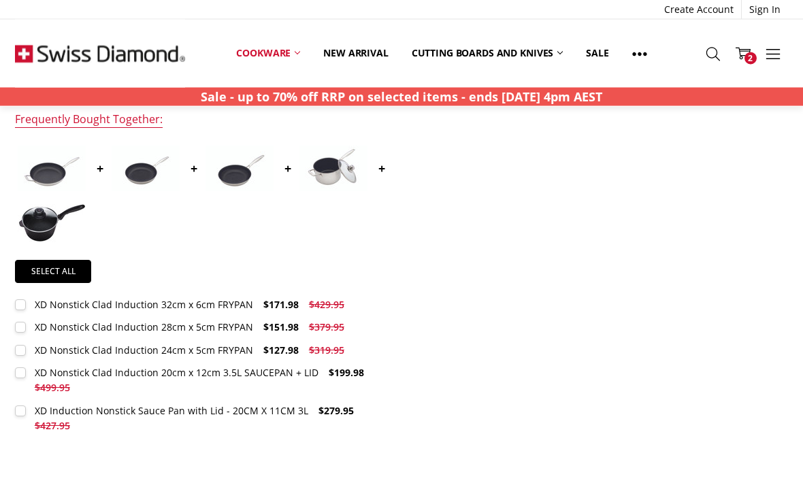
scroll to position [523, 0]
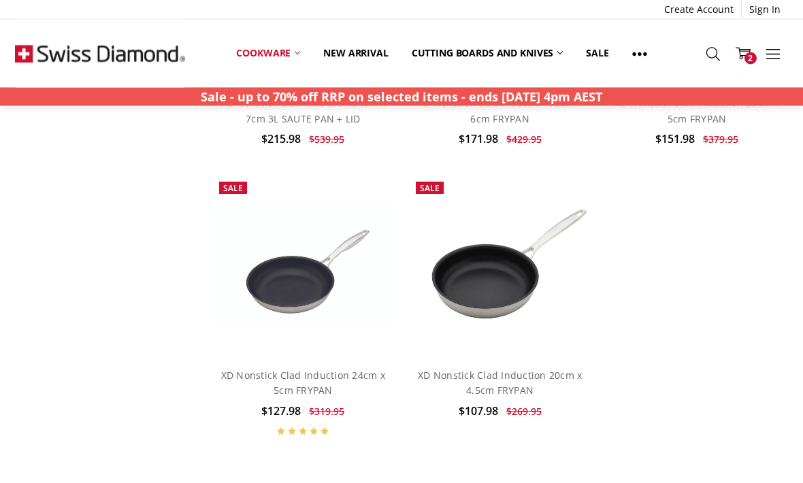
scroll to position [1412, 0]
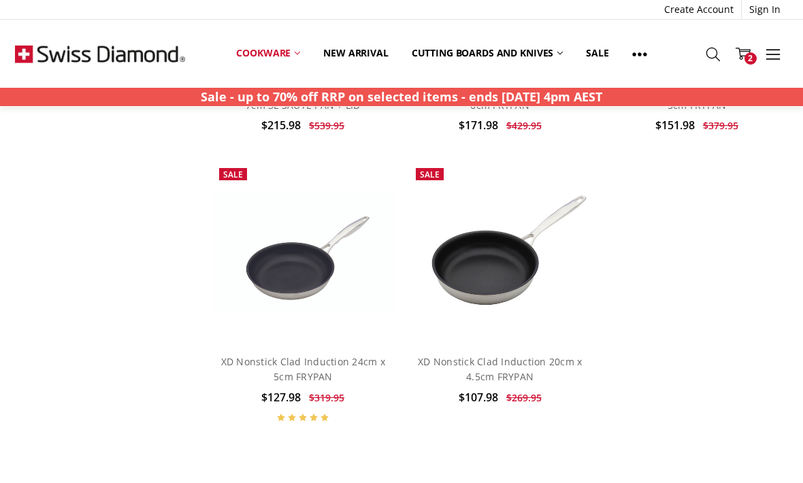
click at [344, 361] on link "XD Nonstick Clad Induction 24cm x 5cm FRYPAN" at bounding box center [303, 369] width 164 height 28
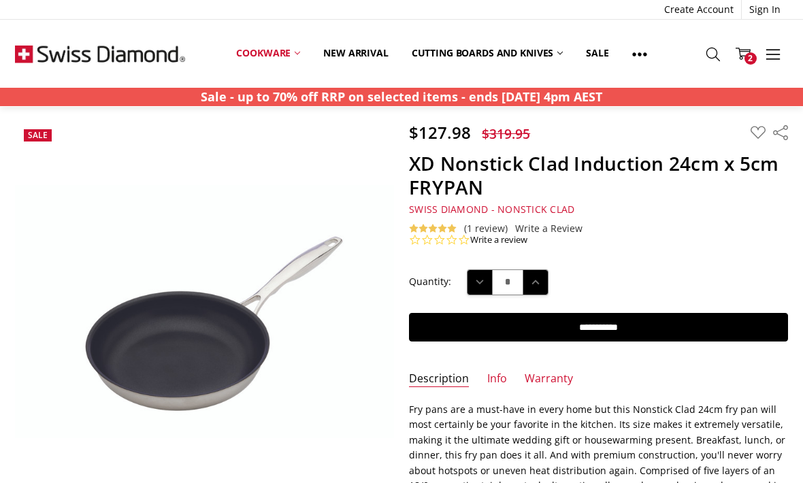
scroll to position [35, 0]
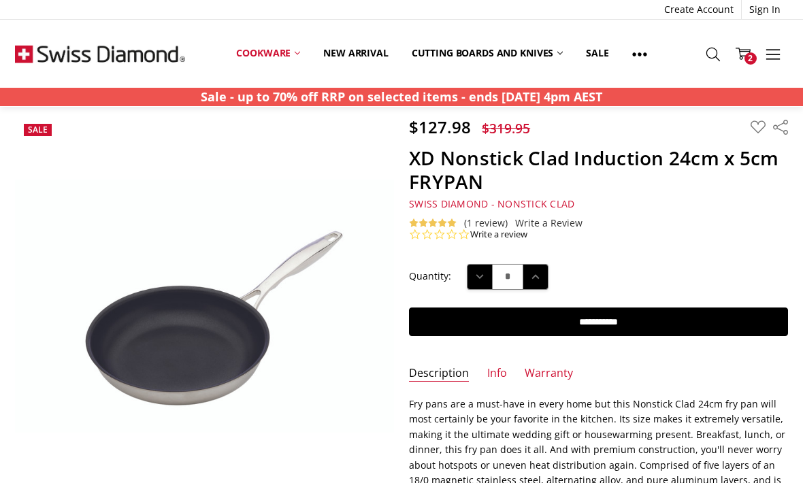
click at [429, 224] on icon at bounding box center [433, 223] width 10 height 10
click at [502, 239] on link "Write a review" at bounding box center [498, 235] width 57 height 12
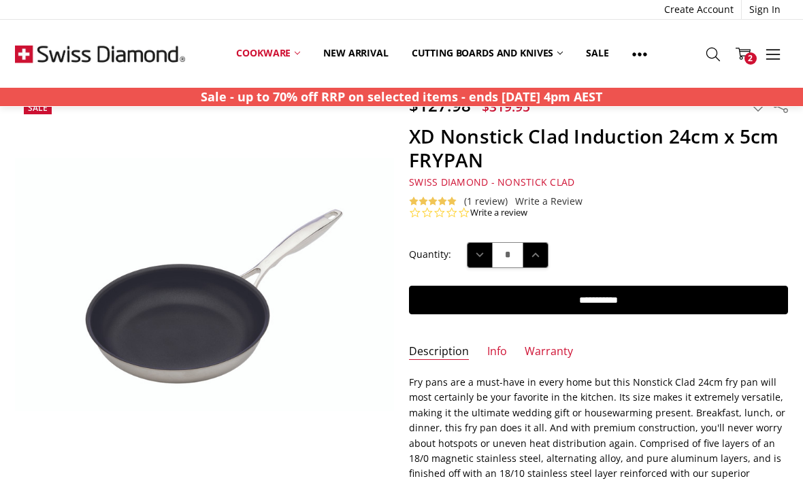
scroll to position [0, 0]
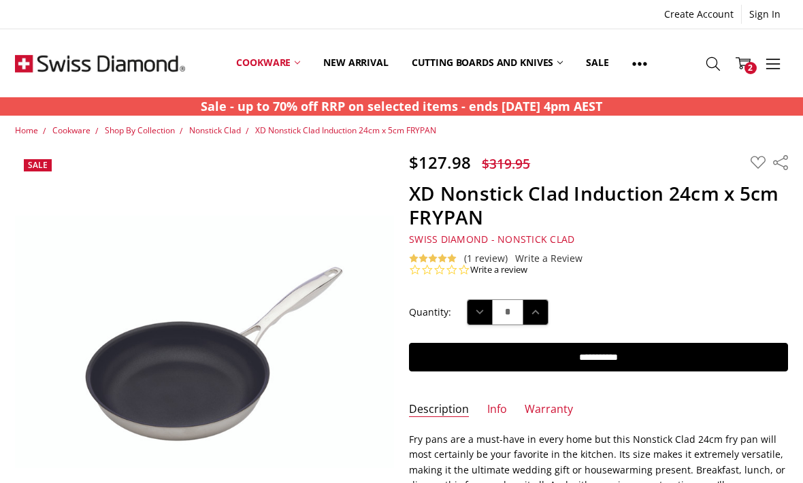
click at [442, 258] on use at bounding box center [442, 258] width 9 height 8
click at [484, 253] on link "(1 review)" at bounding box center [486, 258] width 44 height 11
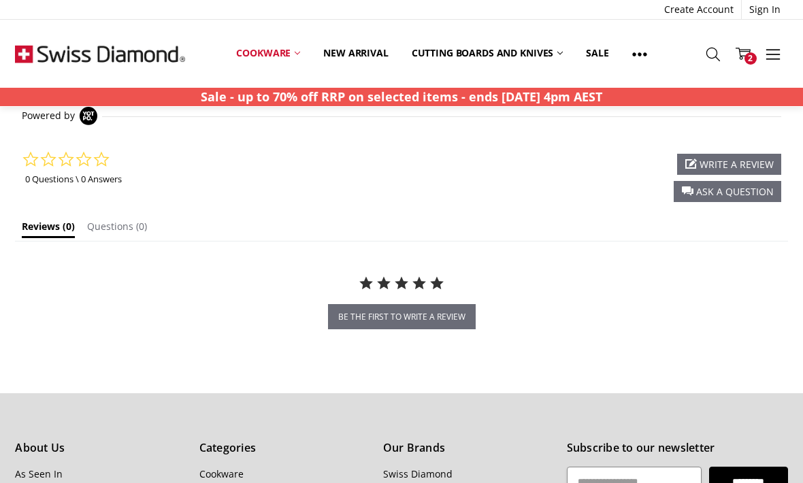
scroll to position [1231, 0]
